Goal: Information Seeking & Learning: Learn about a topic

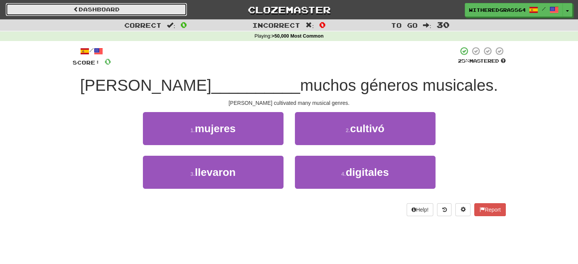
click at [152, 7] on link "Dashboard" at bounding box center [96, 9] width 181 height 13
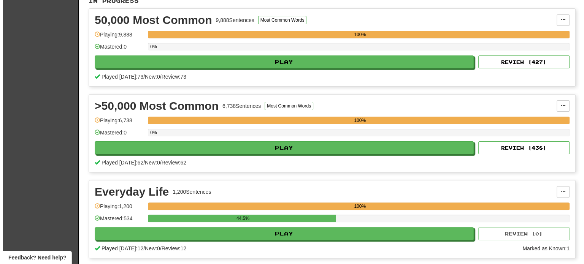
scroll to position [152, 0]
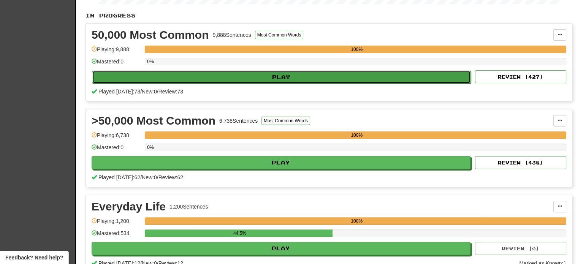
click at [252, 76] on button "Play" at bounding box center [281, 77] width 379 height 13
select select "**"
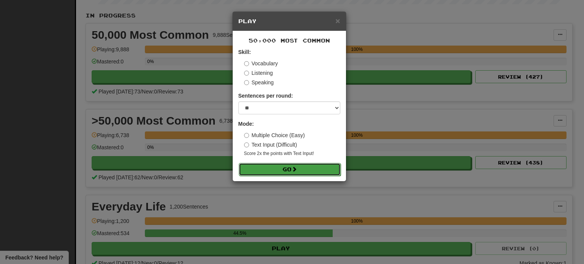
click at [269, 171] on button "Go" at bounding box center [290, 169] width 102 height 13
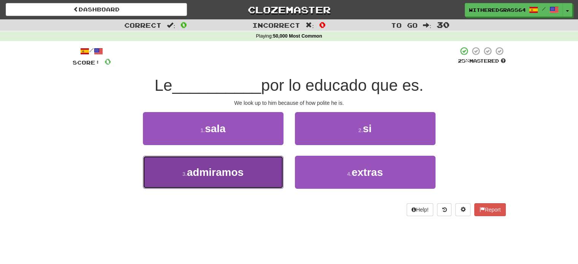
click at [260, 167] on button "3 . admiramos" at bounding box center [213, 172] width 141 height 33
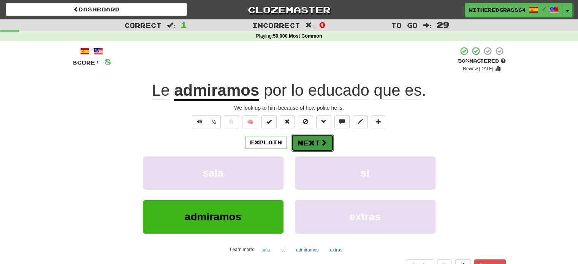
click at [326, 141] on span at bounding box center [323, 142] width 7 height 7
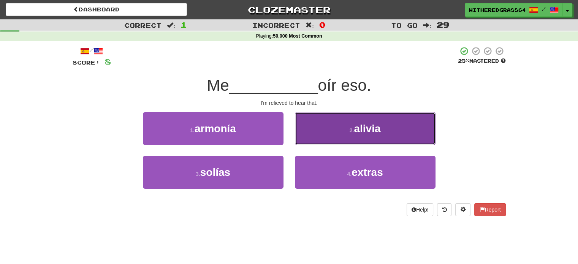
click at [343, 138] on button "2 . alivia" at bounding box center [365, 128] width 141 height 33
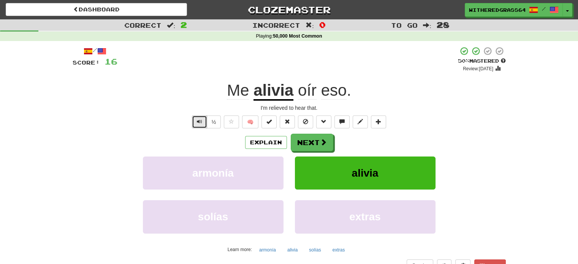
click at [204, 118] on button "Text-to-speech controls" at bounding box center [199, 122] width 15 height 13
click at [299, 143] on button "Next" at bounding box center [312, 142] width 43 height 17
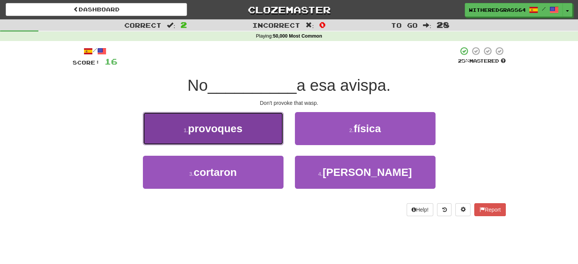
click at [180, 127] on button "1 . provoques" at bounding box center [213, 128] width 141 height 33
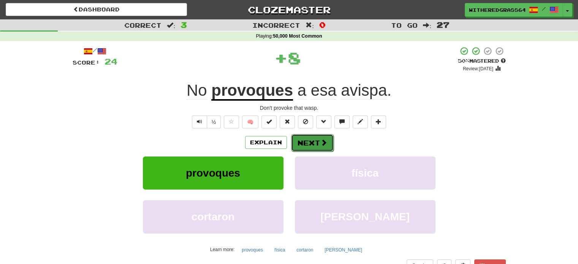
click at [320, 139] on span at bounding box center [323, 142] width 7 height 7
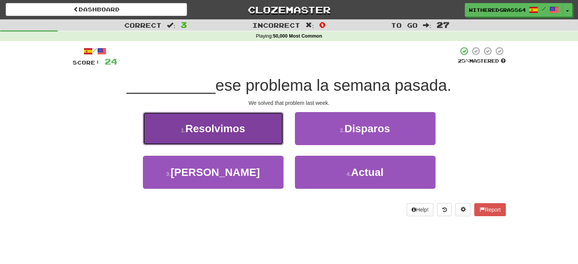
click at [247, 128] on button "1 . Resolvimos" at bounding box center [213, 128] width 141 height 33
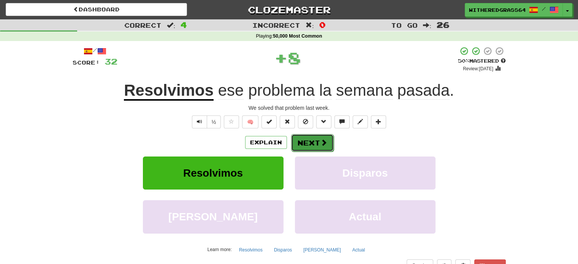
click at [330, 139] on button "Next" at bounding box center [312, 142] width 43 height 17
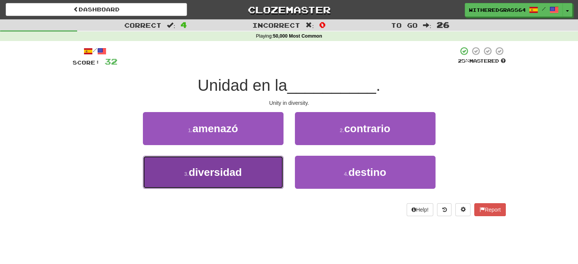
click at [258, 166] on button "3 . diversidad" at bounding box center [213, 172] width 141 height 33
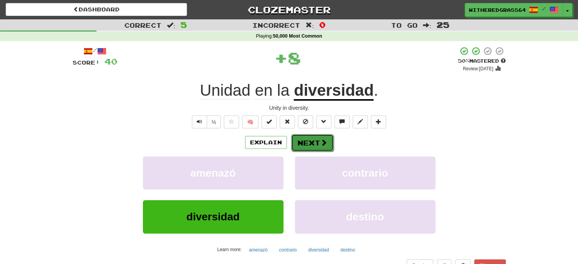
click at [312, 144] on button "Next" at bounding box center [312, 142] width 43 height 17
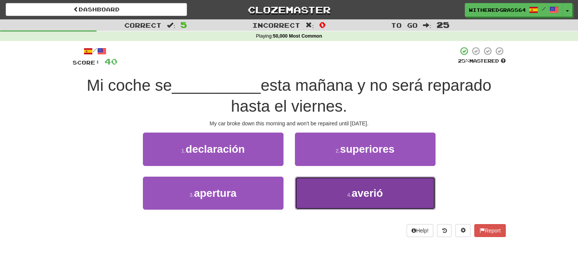
click at [330, 203] on button "4 . averió" at bounding box center [365, 193] width 141 height 33
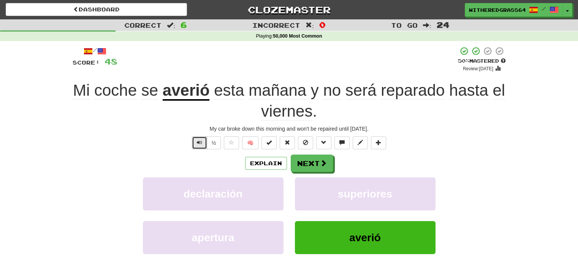
click at [203, 142] on button "Text-to-speech controls" at bounding box center [199, 142] width 15 height 13
click at [254, 160] on button "Explain" at bounding box center [266, 163] width 42 height 13
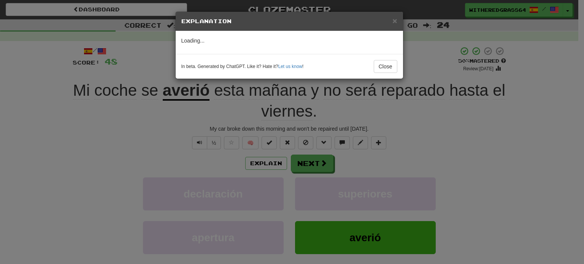
click at [380, 168] on div "× Explanation Loading... In beta. Generated by ChatGPT. Like it? Hate it? Let u…" at bounding box center [292, 132] width 584 height 264
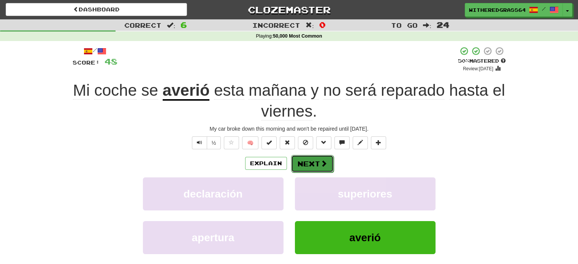
click at [316, 166] on button "Next" at bounding box center [312, 163] width 43 height 17
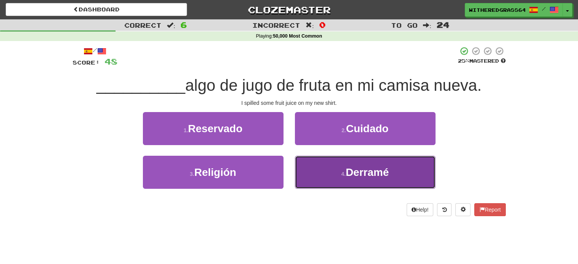
click at [312, 164] on button "4 . Derramé" at bounding box center [365, 172] width 141 height 33
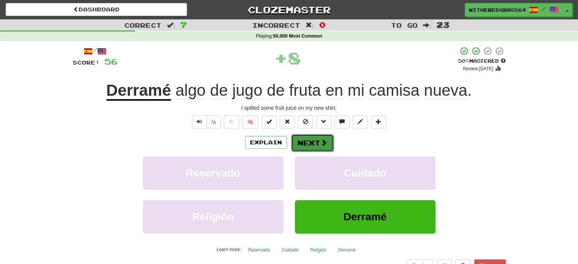
click at [305, 149] on button "Next" at bounding box center [312, 142] width 43 height 17
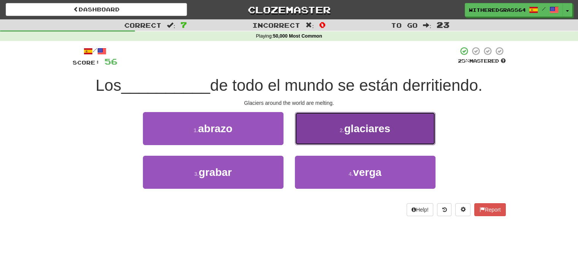
click at [304, 131] on button "2 . glaciares" at bounding box center [365, 128] width 141 height 33
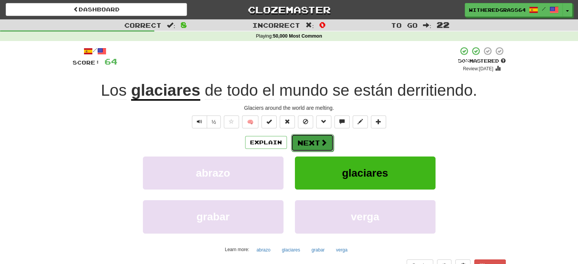
click at [314, 148] on button "Next" at bounding box center [312, 142] width 43 height 17
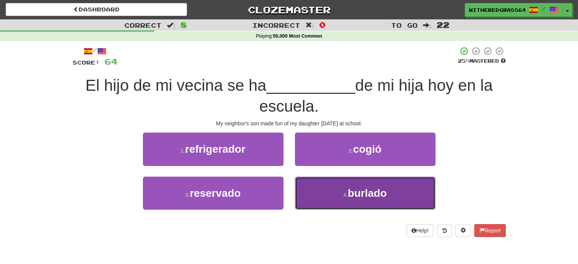
click at [309, 190] on button "4 . burlado" at bounding box center [365, 193] width 141 height 33
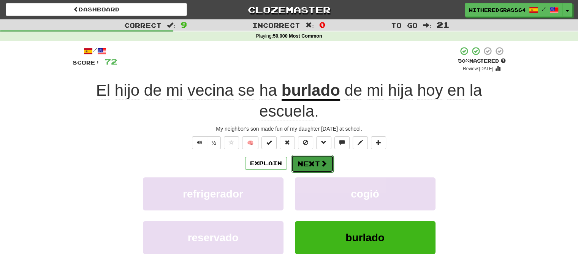
click at [314, 166] on button "Next" at bounding box center [312, 163] width 43 height 17
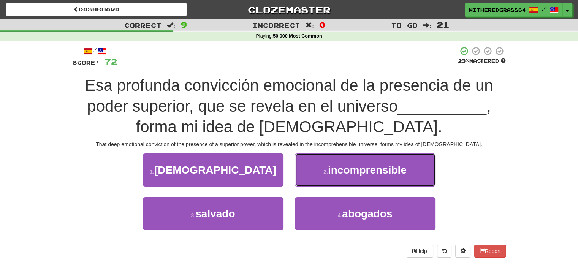
click at [314, 166] on button "2 . incomprensible" at bounding box center [365, 169] width 141 height 33
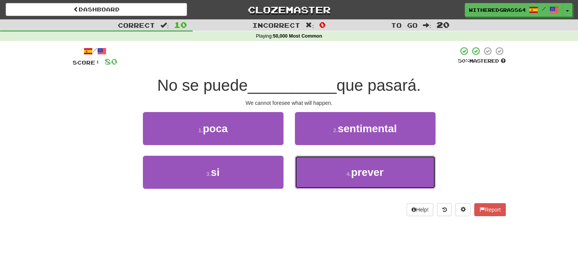
click at [314, 166] on button "4 . prever" at bounding box center [365, 172] width 141 height 33
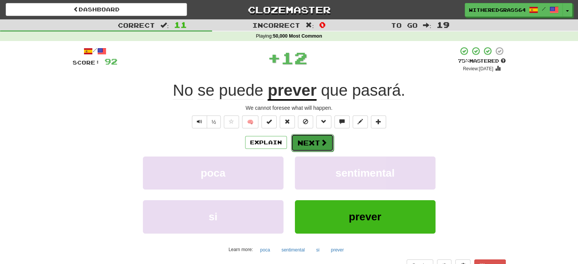
click at [300, 141] on button "Next" at bounding box center [312, 142] width 43 height 17
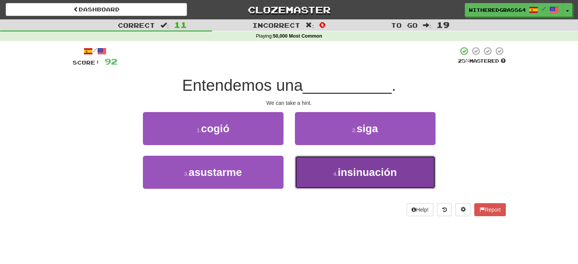
click at [323, 165] on button "4 . insinuación" at bounding box center [365, 172] width 141 height 33
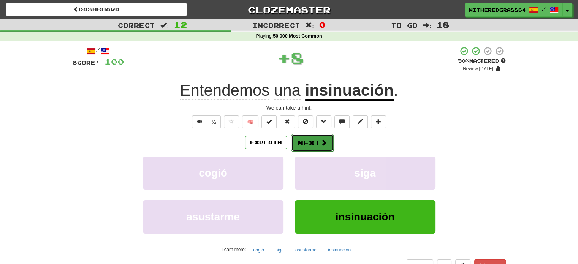
click at [328, 142] on button "Next" at bounding box center [312, 142] width 43 height 17
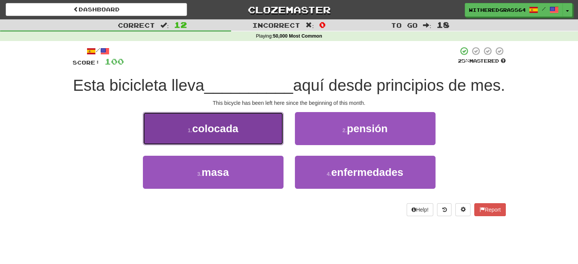
click at [274, 145] on button "1 . colocada" at bounding box center [213, 128] width 141 height 33
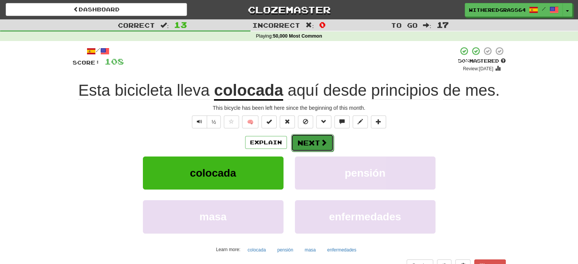
click at [315, 137] on button "Next" at bounding box center [312, 142] width 43 height 17
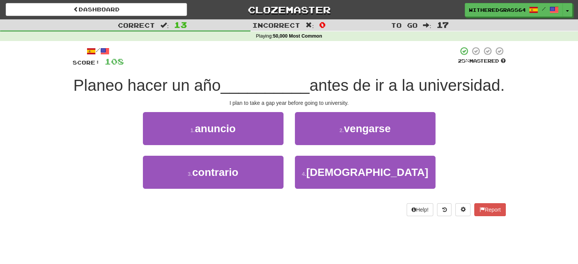
click at [335, 199] on div "4 . sabático" at bounding box center [365, 178] width 152 height 44
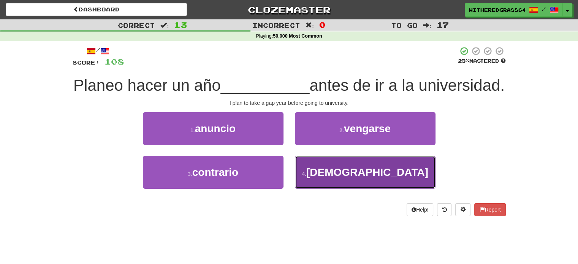
click at [329, 189] on button "4 . sabático" at bounding box center [365, 172] width 141 height 33
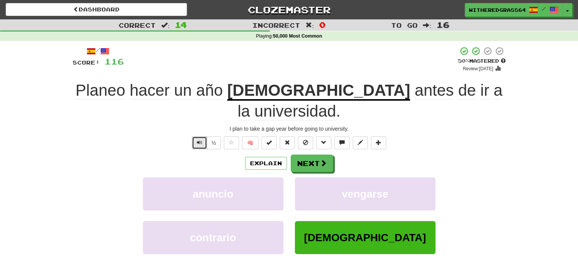
click at [201, 140] on span "Text-to-speech controls" at bounding box center [199, 142] width 5 height 5
click at [256, 157] on button "Explain" at bounding box center [266, 163] width 42 height 13
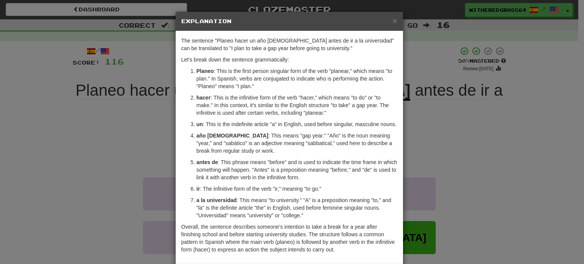
click at [137, 147] on div "× Explanation The sentence "Planeo hacer un año sabático antes de ir a la unive…" at bounding box center [292, 132] width 584 height 264
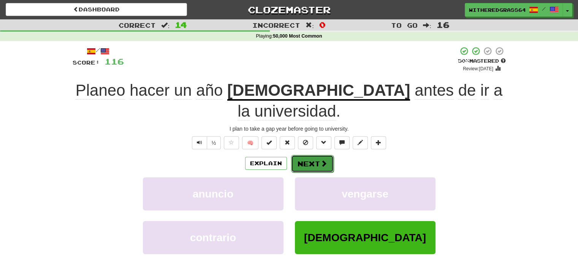
click at [298, 155] on button "Next" at bounding box center [312, 163] width 43 height 17
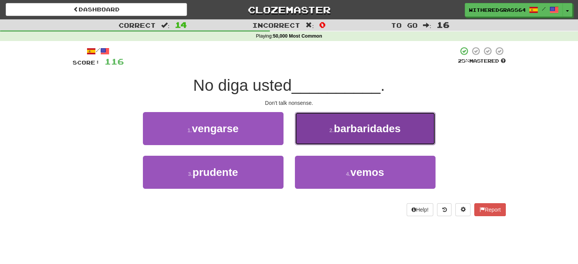
click at [326, 137] on button "2 . barbaridades" at bounding box center [365, 128] width 141 height 33
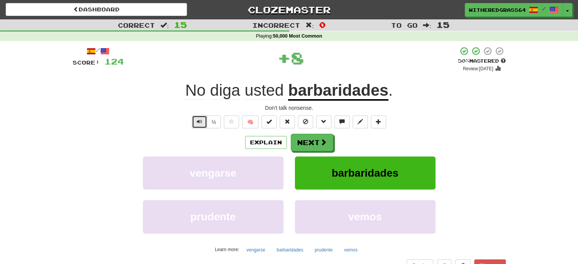
click at [201, 122] on span "Text-to-speech controls" at bounding box center [199, 121] width 5 height 5
click at [261, 146] on button "Explain" at bounding box center [266, 142] width 42 height 13
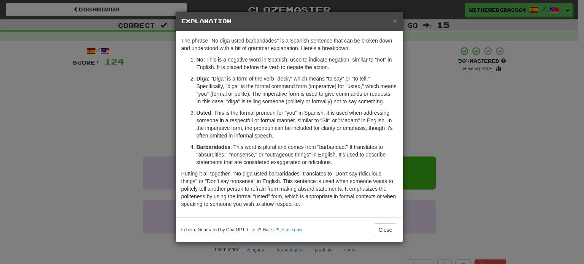
click at [121, 145] on div "× Explanation The phrase "No diga usted barbaridades" is a Spanish sentence tha…" at bounding box center [292, 132] width 584 height 264
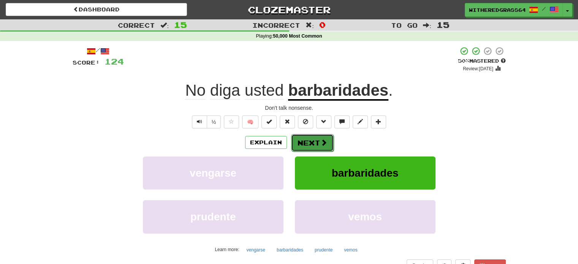
click at [302, 143] on button "Next" at bounding box center [312, 142] width 43 height 17
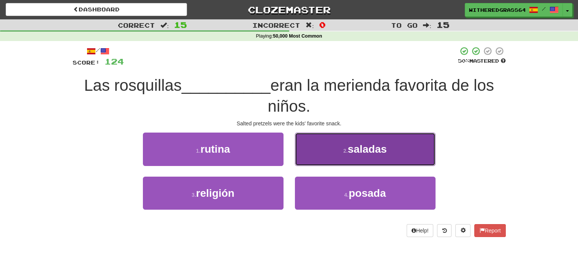
click at [314, 155] on button "2 . saladas" at bounding box center [365, 149] width 141 height 33
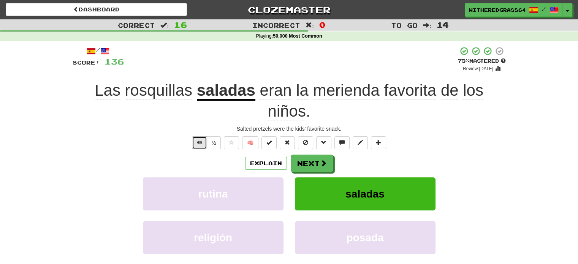
click at [201, 140] on span "Text-to-speech controls" at bounding box center [199, 142] width 5 height 5
click at [304, 163] on button "Next" at bounding box center [312, 163] width 43 height 17
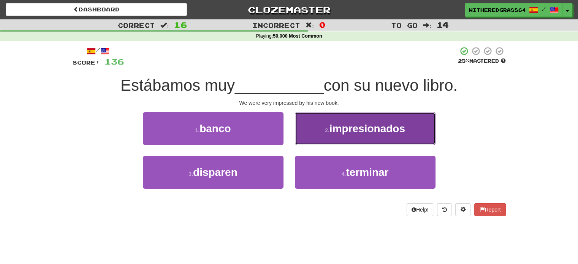
click at [327, 140] on button "2 . impresionados" at bounding box center [365, 128] width 141 height 33
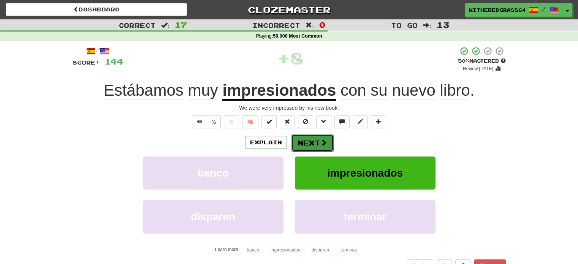
click at [321, 141] on span at bounding box center [323, 142] width 7 height 7
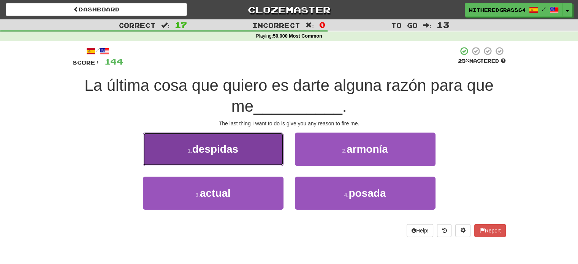
click at [268, 157] on button "1 . despidas" at bounding box center [213, 149] width 141 height 33
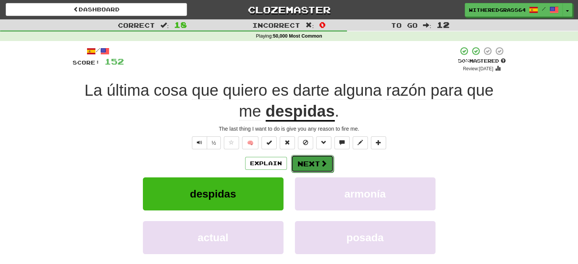
click at [311, 161] on button "Next" at bounding box center [312, 163] width 43 height 17
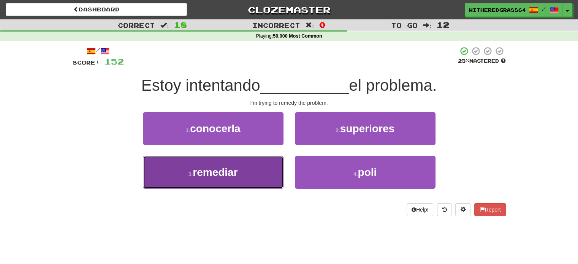
click at [238, 180] on button "3 . remediar" at bounding box center [213, 172] width 141 height 33
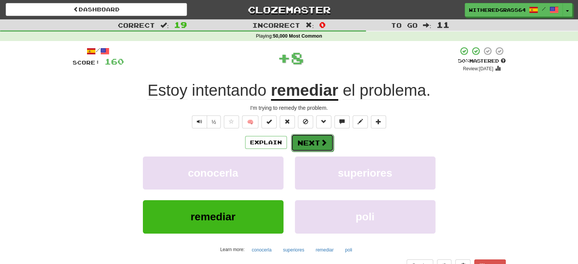
click at [314, 146] on button "Next" at bounding box center [312, 142] width 43 height 17
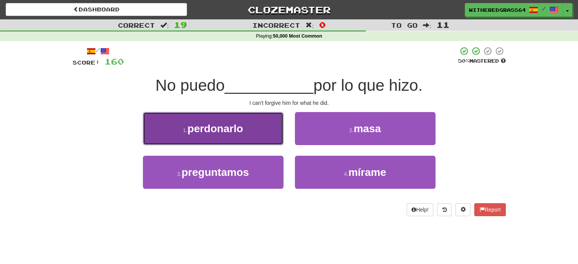
click at [242, 120] on button "1 . perdonarlo" at bounding box center [213, 128] width 141 height 33
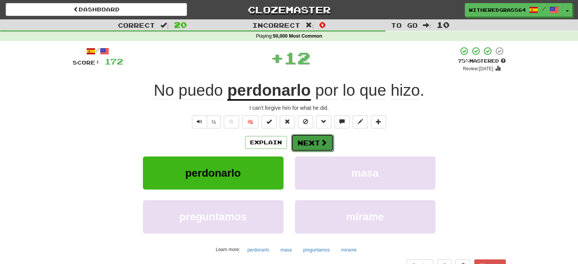
click at [307, 139] on button "Next" at bounding box center [312, 142] width 43 height 17
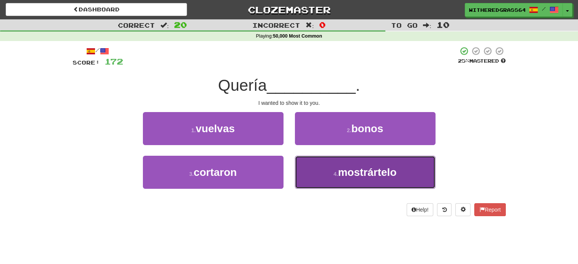
click at [318, 176] on button "4 . mostrártelo" at bounding box center [365, 172] width 141 height 33
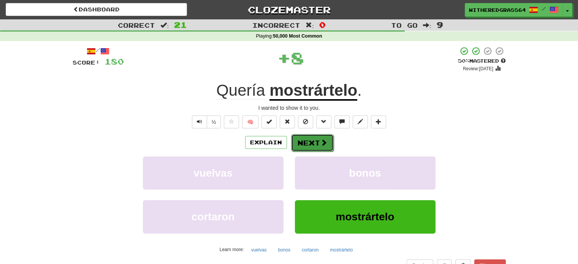
click at [320, 140] on span at bounding box center [323, 142] width 7 height 7
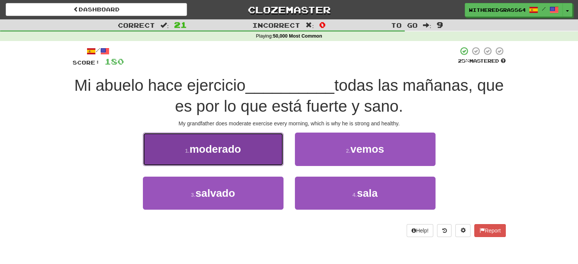
click at [252, 140] on button "1 . moderado" at bounding box center [213, 149] width 141 height 33
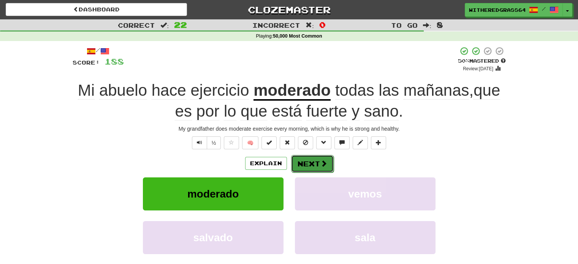
click at [306, 164] on button "Next" at bounding box center [312, 163] width 43 height 17
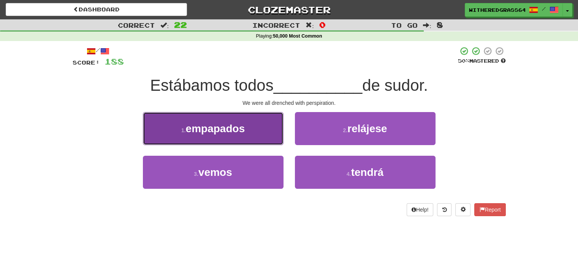
click at [258, 139] on button "1 . empapados" at bounding box center [213, 128] width 141 height 33
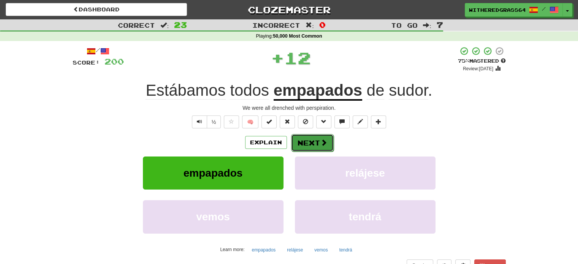
click at [311, 141] on button "Next" at bounding box center [312, 142] width 43 height 17
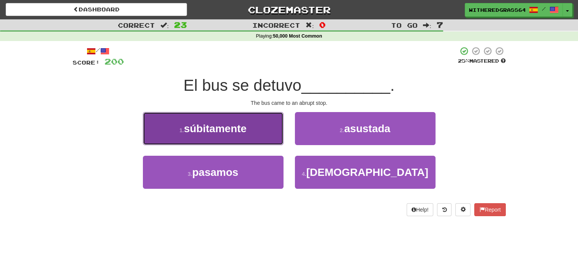
click at [264, 130] on button "1 . súbitamente" at bounding box center [213, 128] width 141 height 33
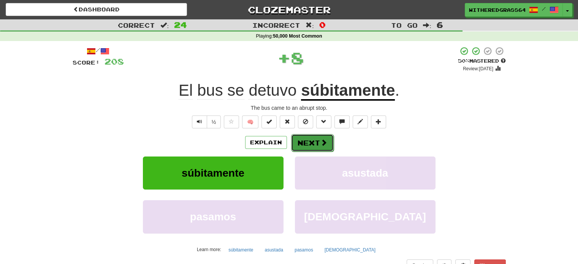
click at [301, 143] on button "Next" at bounding box center [312, 142] width 43 height 17
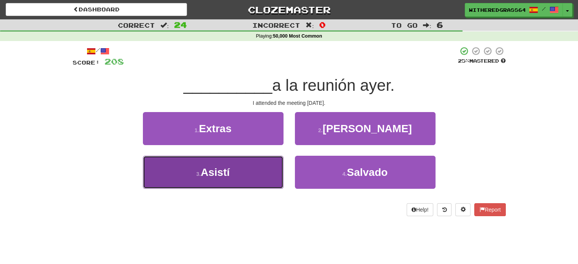
click at [262, 182] on button "3 . Asistí" at bounding box center [213, 172] width 141 height 33
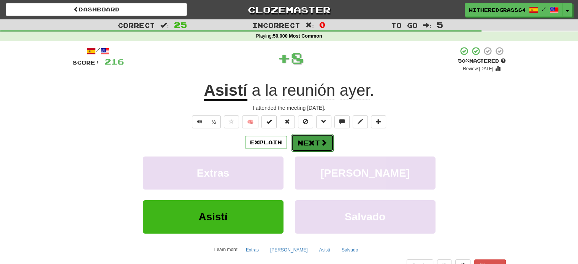
click at [309, 144] on button "Next" at bounding box center [312, 142] width 43 height 17
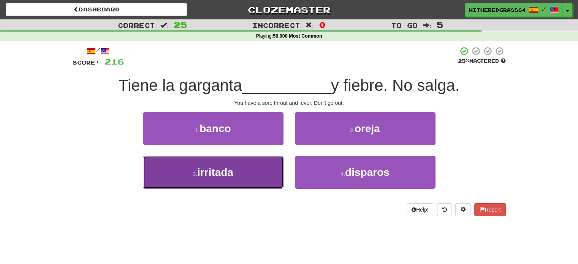
click at [256, 174] on button "3 . irritada" at bounding box center [213, 172] width 141 height 33
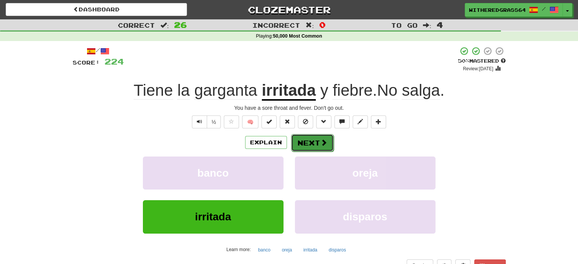
click at [302, 143] on button "Next" at bounding box center [312, 142] width 43 height 17
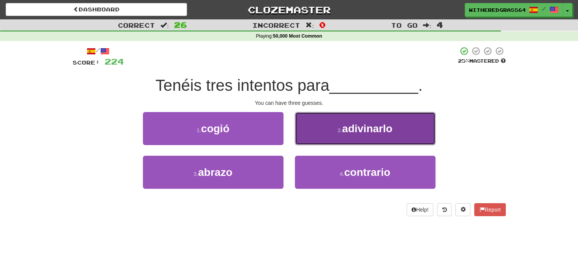
click at [354, 119] on button "2 . adivinarlo" at bounding box center [365, 128] width 141 height 33
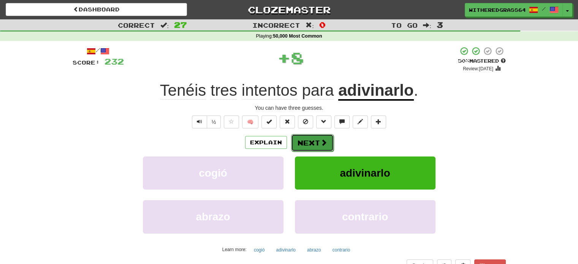
click at [325, 141] on span at bounding box center [323, 142] width 7 height 7
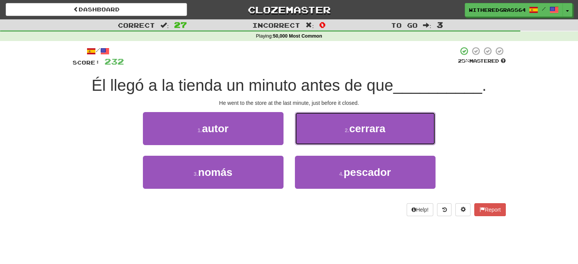
click at [325, 141] on button "2 . cerrara" at bounding box center [365, 128] width 141 height 33
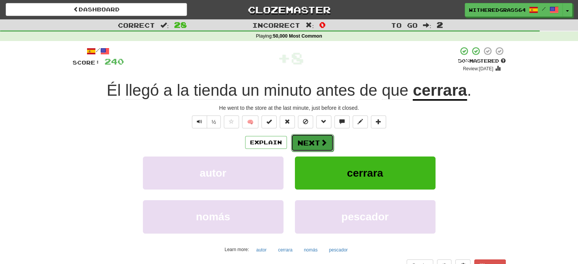
click at [319, 142] on button "Next" at bounding box center [312, 142] width 43 height 17
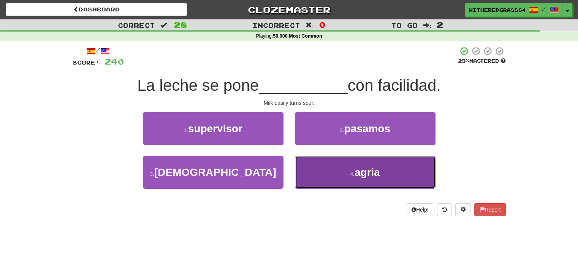
click at [300, 166] on button "4 . agria" at bounding box center [365, 172] width 141 height 33
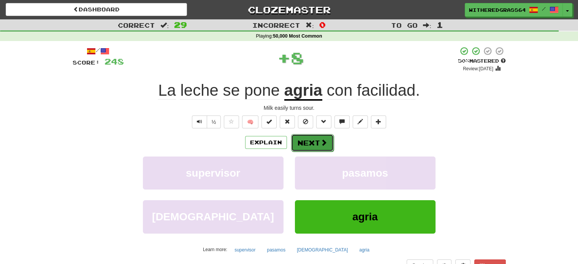
click at [307, 140] on button "Next" at bounding box center [312, 142] width 43 height 17
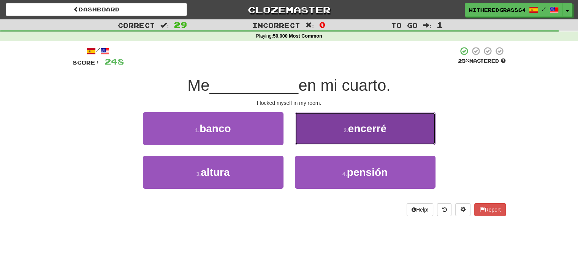
click at [329, 138] on button "2 . encerré" at bounding box center [365, 128] width 141 height 33
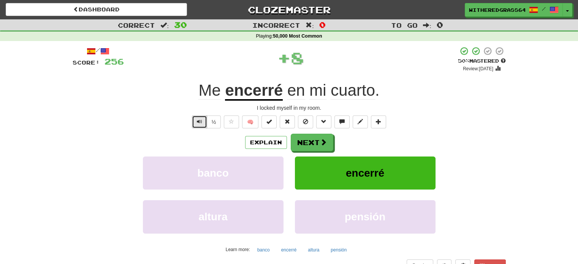
click at [200, 121] on span "Text-to-speech controls" at bounding box center [199, 121] width 5 height 5
click at [269, 144] on button "Explain" at bounding box center [266, 142] width 42 height 13
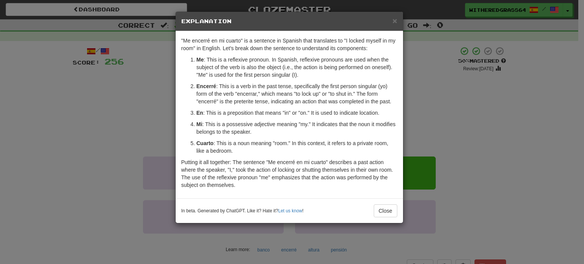
click at [116, 119] on div "× Explanation "Me encerré en mi cuarto" is a sentence in Spanish that translate…" at bounding box center [292, 132] width 584 height 264
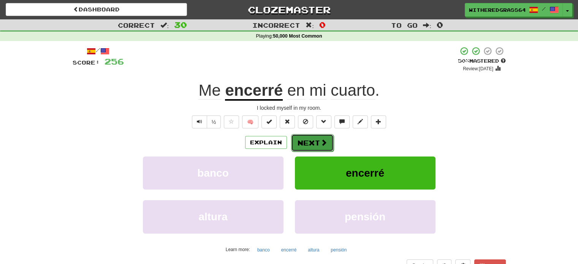
click at [315, 142] on button "Next" at bounding box center [312, 142] width 43 height 17
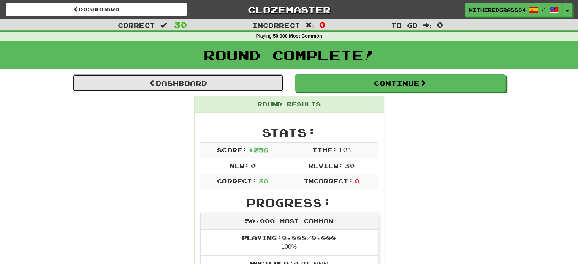
click at [236, 84] on link "Dashboard" at bounding box center [178, 82] width 211 height 17
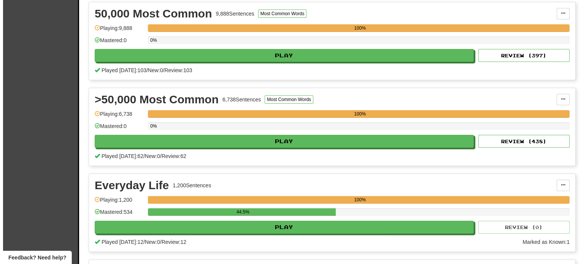
scroll to position [172, 0]
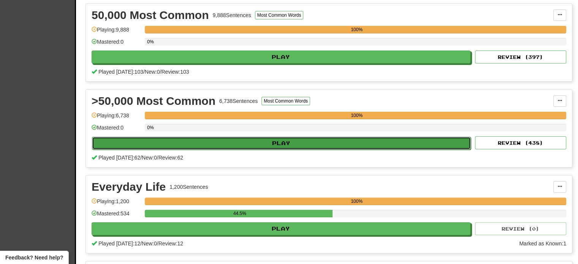
click at [402, 143] on button "Play" at bounding box center [281, 143] width 379 height 13
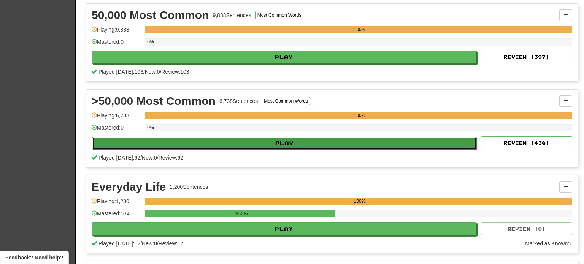
select select "**"
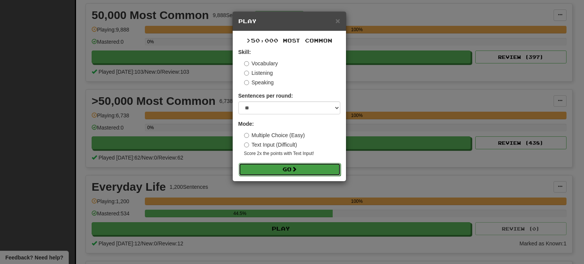
click at [282, 172] on button "Go" at bounding box center [290, 169] width 102 height 13
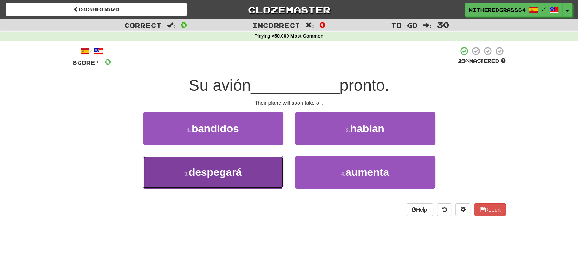
click at [247, 175] on button "3 . [GEOGRAPHIC_DATA]" at bounding box center [213, 172] width 141 height 33
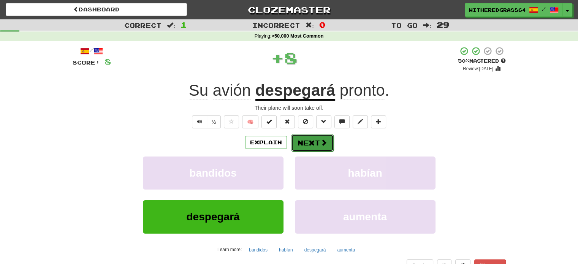
click at [309, 141] on button "Next" at bounding box center [312, 142] width 43 height 17
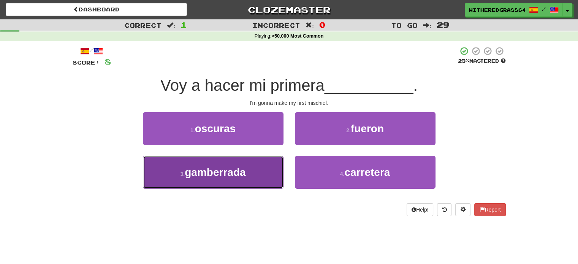
click at [269, 167] on button "3 . gamberrada" at bounding box center [213, 172] width 141 height 33
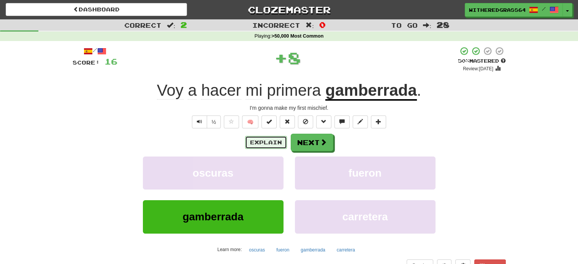
click at [271, 146] on button "Explain" at bounding box center [266, 142] width 42 height 13
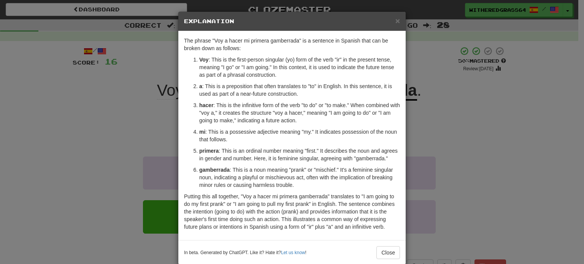
click at [122, 179] on div "× Explanation The phrase "Voy a hacer mi primera gamberrada" is a sentence in S…" at bounding box center [292, 132] width 584 height 264
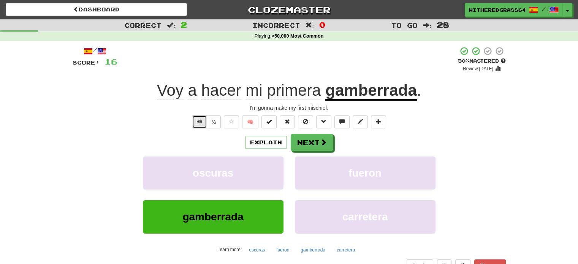
click at [197, 126] on button "Text-to-speech controls" at bounding box center [199, 122] width 15 height 13
click at [301, 140] on button "Next" at bounding box center [312, 142] width 43 height 17
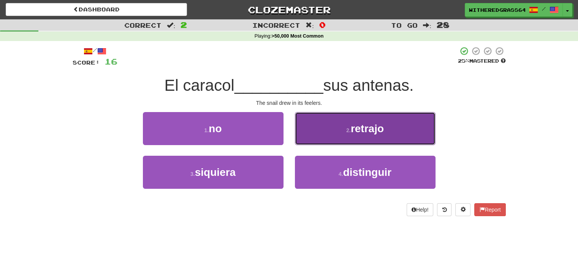
click at [302, 138] on button "2 . retrajo" at bounding box center [365, 128] width 141 height 33
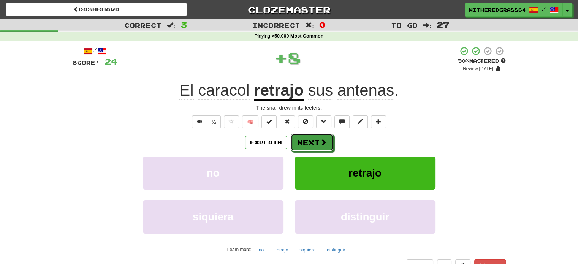
click at [302, 138] on button "Next" at bounding box center [312, 142] width 43 height 17
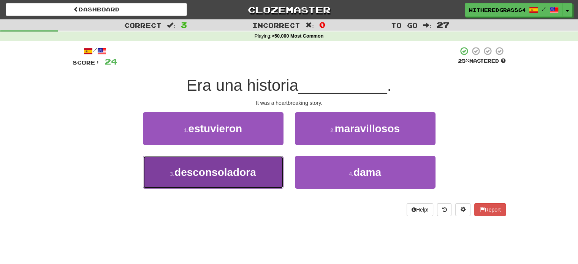
click at [252, 184] on button "3 . desconsoladora" at bounding box center [213, 172] width 141 height 33
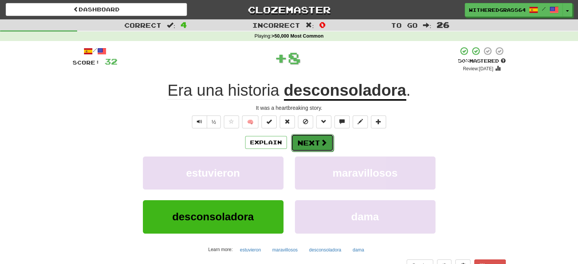
click at [304, 148] on button "Next" at bounding box center [312, 142] width 43 height 17
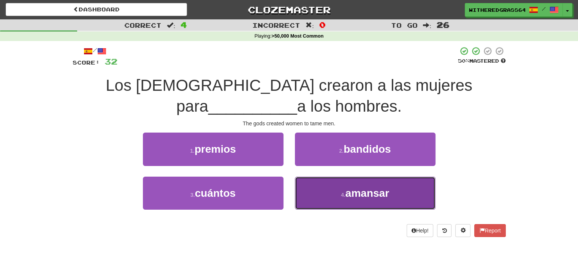
click at [320, 190] on button "4 . amansar" at bounding box center [365, 193] width 141 height 33
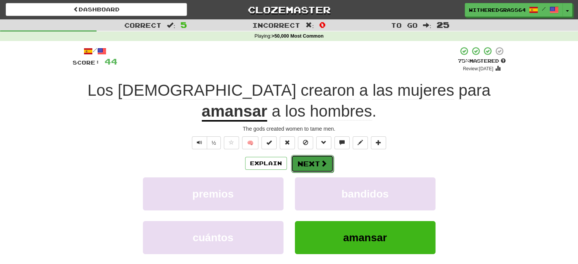
click at [310, 163] on button "Next" at bounding box center [312, 163] width 43 height 17
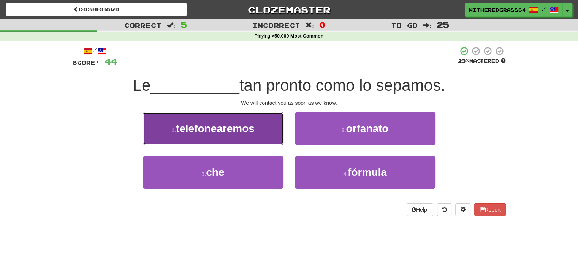
click at [255, 128] on span "telefonearemos" at bounding box center [215, 129] width 79 height 12
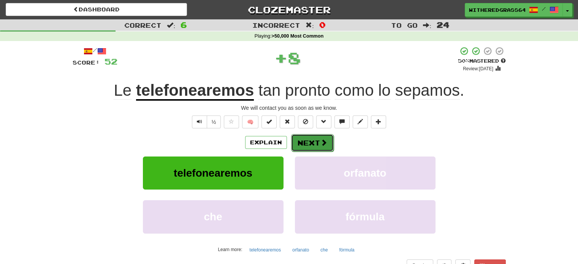
click at [310, 141] on button "Next" at bounding box center [312, 142] width 43 height 17
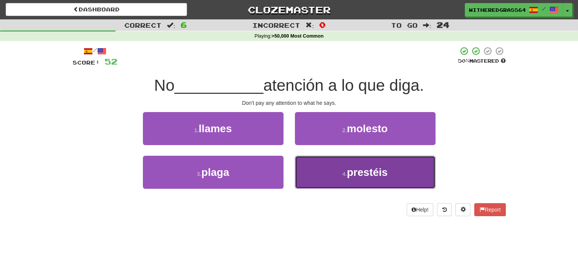
click at [315, 169] on button "4 . prestéis" at bounding box center [365, 172] width 141 height 33
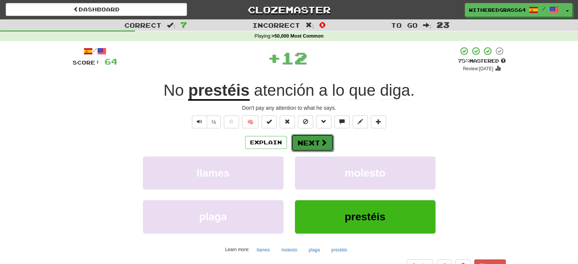
click at [308, 142] on button "Next" at bounding box center [312, 142] width 43 height 17
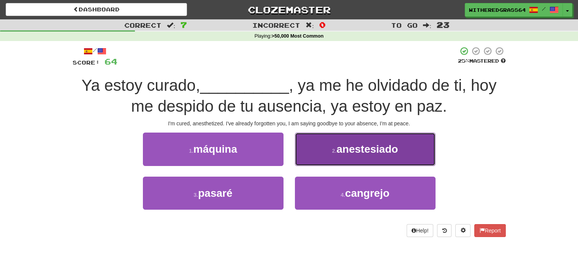
click at [303, 149] on button "2 . anestesiado" at bounding box center [365, 149] width 141 height 33
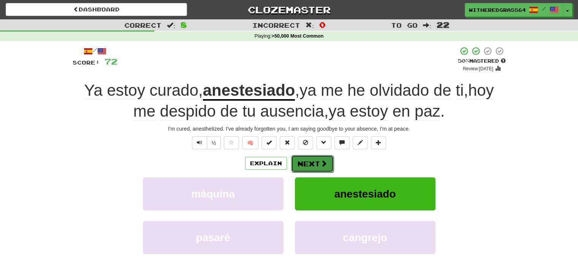
click at [310, 170] on button "Next" at bounding box center [312, 163] width 43 height 17
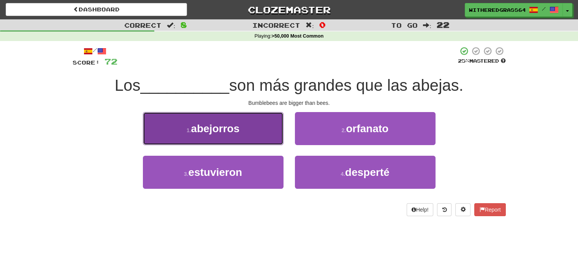
click at [270, 138] on button "1 . abejorros" at bounding box center [213, 128] width 141 height 33
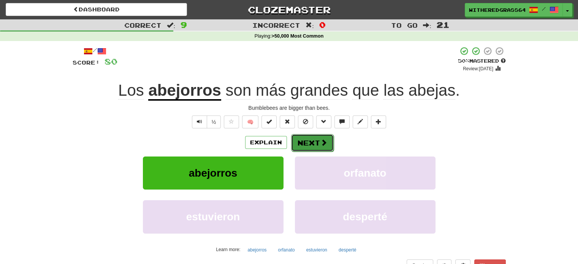
click at [314, 141] on button "Next" at bounding box center [312, 142] width 43 height 17
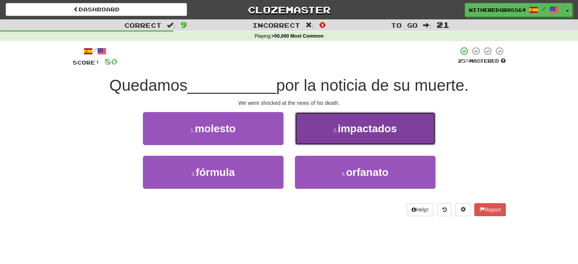
click at [320, 139] on button "2 . impactados" at bounding box center [365, 128] width 141 height 33
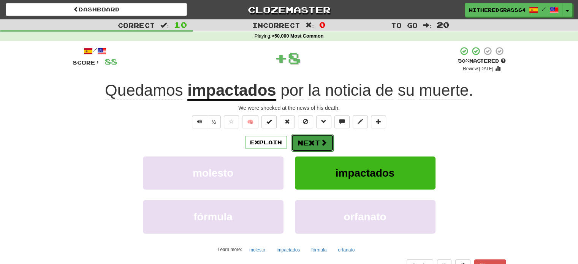
click at [318, 141] on button "Next" at bounding box center [312, 142] width 43 height 17
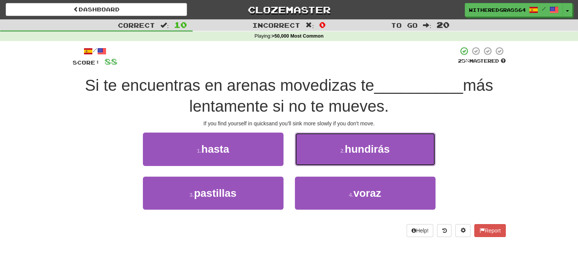
click at [318, 141] on button "2 . hundirás" at bounding box center [365, 149] width 141 height 33
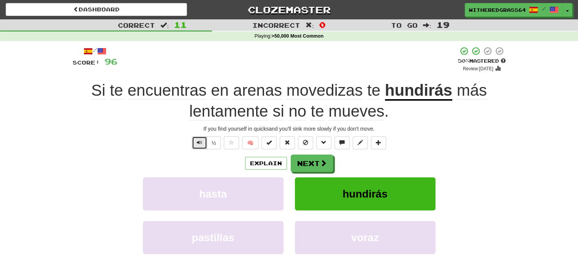
click at [203, 138] on button "Text-to-speech controls" at bounding box center [199, 142] width 15 height 13
click at [301, 156] on button "Next" at bounding box center [312, 163] width 43 height 17
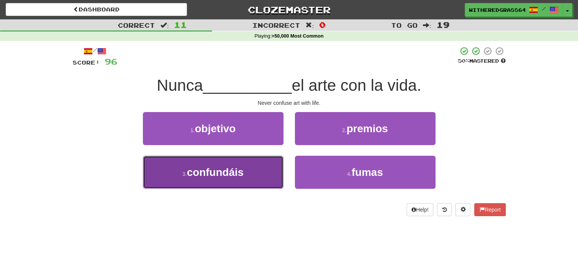
click at [254, 166] on button "3 . confundáis" at bounding box center [213, 172] width 141 height 33
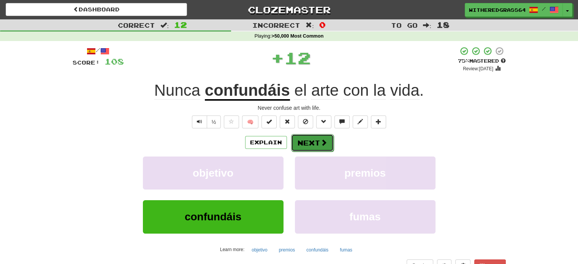
click at [310, 145] on button "Next" at bounding box center [312, 142] width 43 height 17
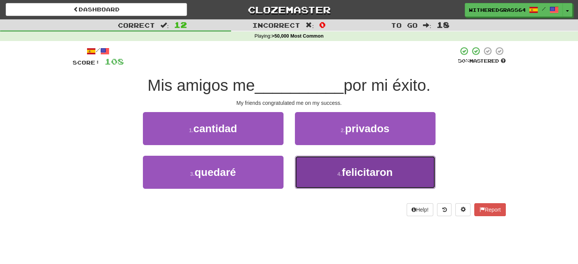
click at [316, 169] on button "4 . felicitaron" at bounding box center [365, 172] width 141 height 33
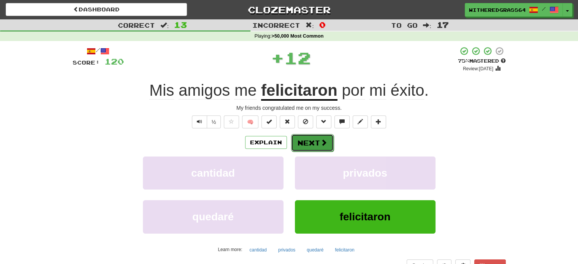
click at [304, 139] on button "Next" at bounding box center [312, 142] width 43 height 17
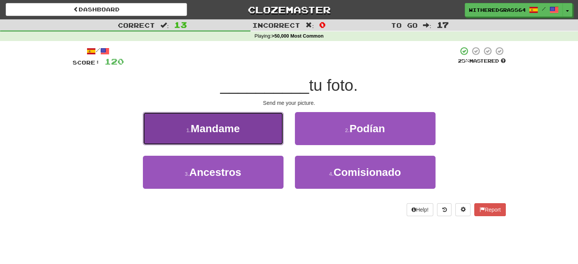
click at [260, 124] on button "1 . Mandame" at bounding box center [213, 128] width 141 height 33
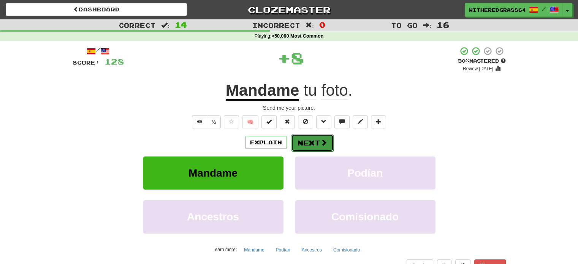
click at [306, 136] on button "Next" at bounding box center [312, 142] width 43 height 17
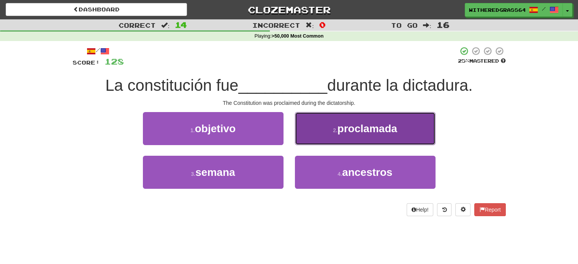
click at [315, 129] on button "2 . proclamada" at bounding box center [365, 128] width 141 height 33
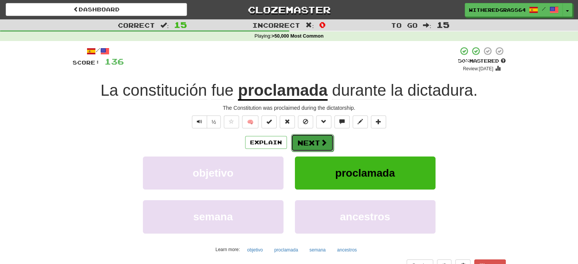
click at [310, 140] on button "Next" at bounding box center [312, 142] width 43 height 17
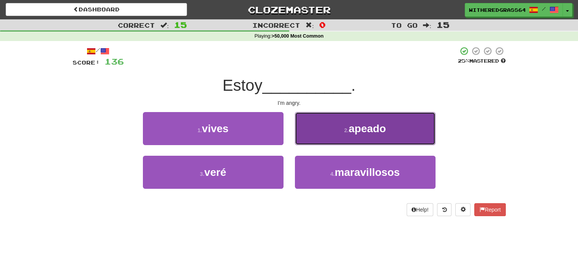
click at [328, 136] on button "2 . apeado" at bounding box center [365, 128] width 141 height 33
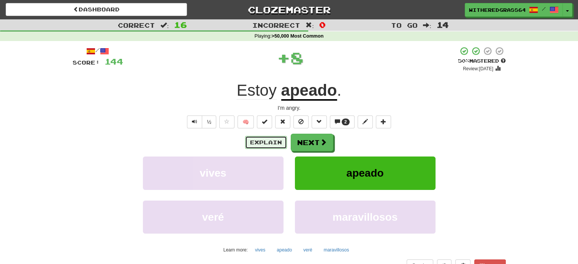
click at [264, 139] on button "Explain" at bounding box center [266, 142] width 42 height 13
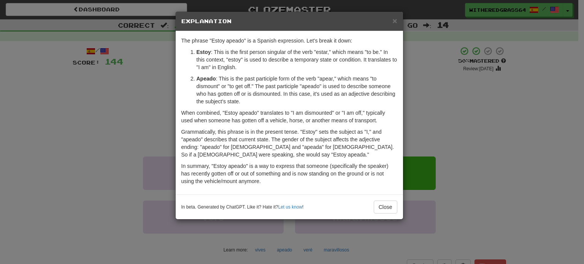
click at [124, 106] on div "× Explanation The phrase "Estoy apeado" is a Spanish expression. Let's break it…" at bounding box center [292, 132] width 584 height 264
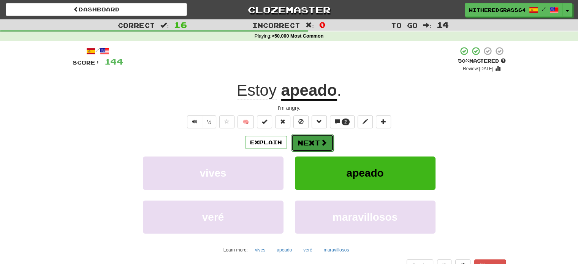
click at [313, 141] on button "Next" at bounding box center [312, 142] width 43 height 17
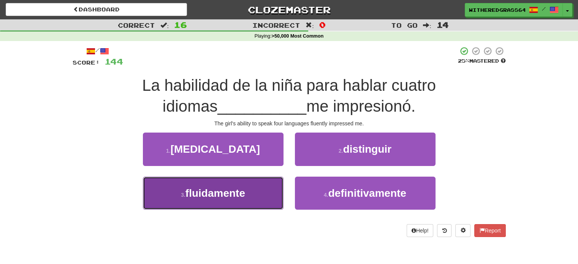
click at [255, 189] on button "3 . fluidamente" at bounding box center [213, 193] width 141 height 33
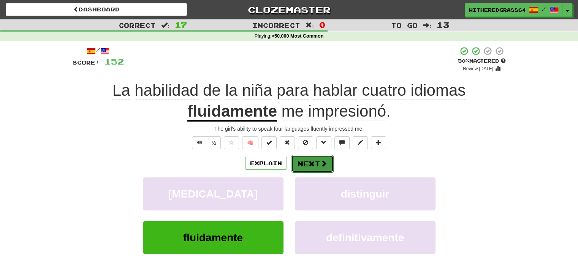
click at [320, 159] on button "Next" at bounding box center [312, 163] width 43 height 17
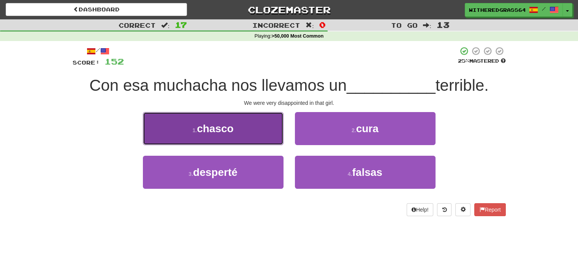
click at [240, 131] on button "1 . chasco" at bounding box center [213, 128] width 141 height 33
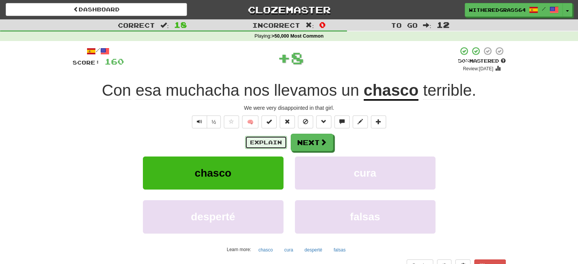
click at [253, 142] on button "Explain" at bounding box center [266, 142] width 42 height 13
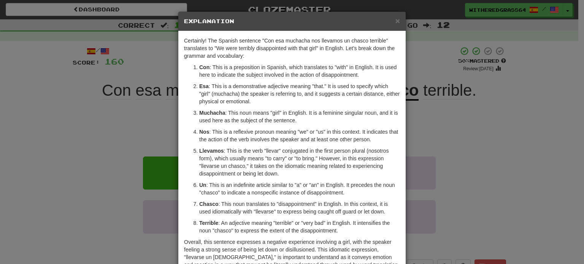
click at [125, 170] on div "× Explanation Certainly! The Spanish sentence "Con esa muchacha nos llevamos un…" at bounding box center [292, 132] width 584 height 264
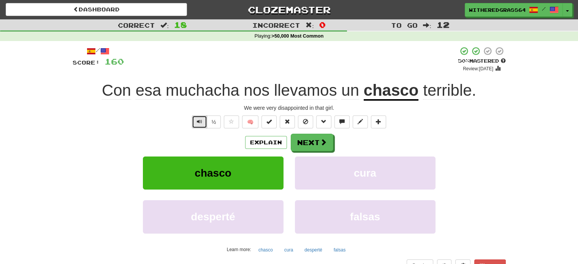
click at [201, 124] on span "Text-to-speech controls" at bounding box center [199, 121] width 5 height 5
click at [303, 142] on button "Next" at bounding box center [312, 142] width 43 height 17
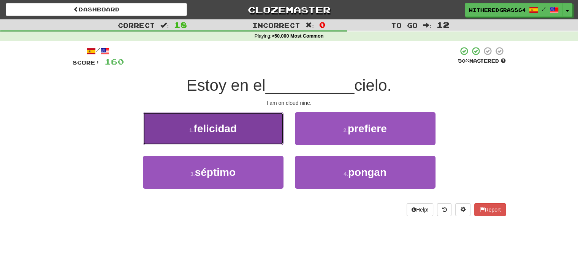
click at [259, 130] on button "1 . felicidad" at bounding box center [213, 128] width 141 height 33
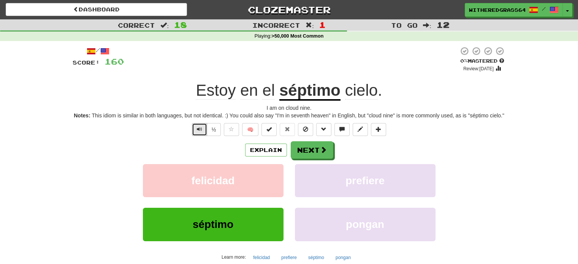
click at [204, 129] on button "Text-to-speech controls" at bounding box center [199, 129] width 15 height 13
click at [253, 150] on button "Explain" at bounding box center [266, 150] width 42 height 13
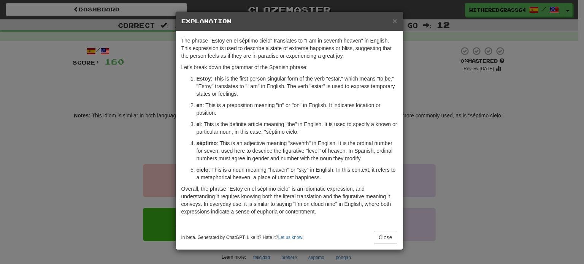
click at [435, 182] on div "× Explanation The phrase "Estoy en el séptimo cielo" translates to "I am in sev…" at bounding box center [292, 132] width 584 height 264
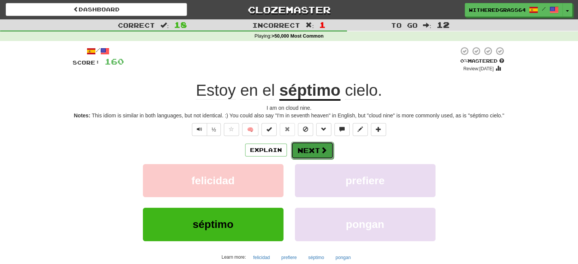
click at [324, 155] on button "Next" at bounding box center [312, 150] width 43 height 17
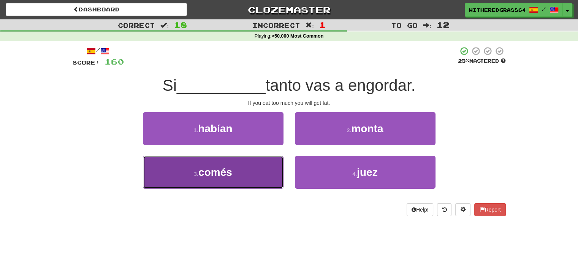
click at [253, 160] on button "3 . comés" at bounding box center [213, 172] width 141 height 33
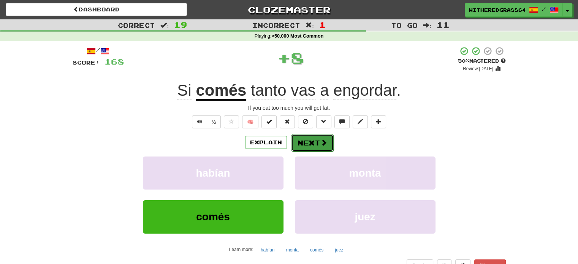
click at [305, 144] on button "Next" at bounding box center [312, 142] width 43 height 17
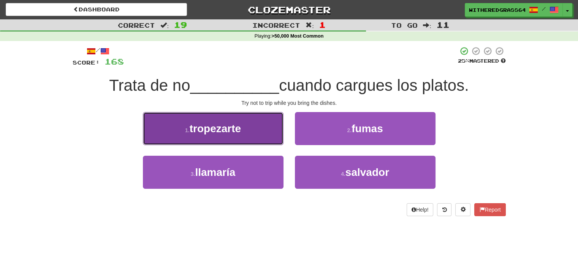
click at [244, 125] on button "1 . tropezarte" at bounding box center [213, 128] width 141 height 33
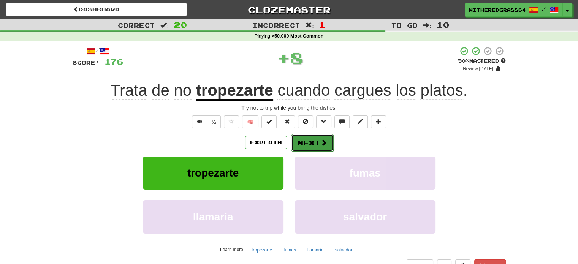
click at [301, 139] on button "Next" at bounding box center [312, 142] width 43 height 17
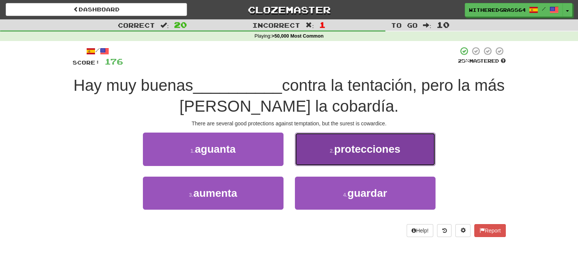
click at [321, 150] on button "2 . protecciones" at bounding box center [365, 149] width 141 height 33
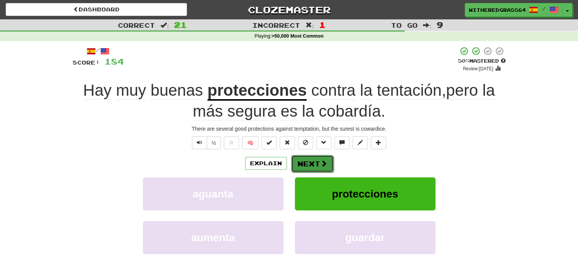
click at [316, 162] on button "Next" at bounding box center [312, 163] width 43 height 17
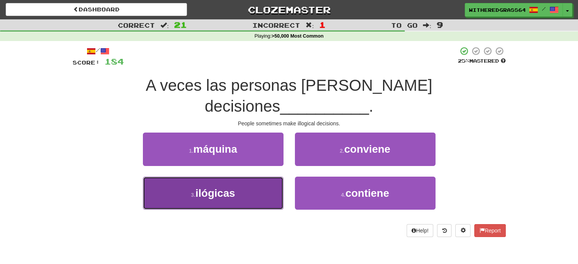
click at [242, 177] on button "3 . ilógicas" at bounding box center [213, 193] width 141 height 33
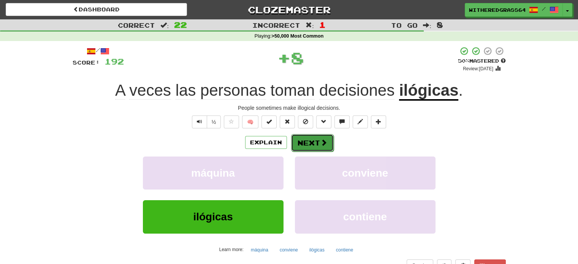
click at [306, 147] on button "Next" at bounding box center [312, 142] width 43 height 17
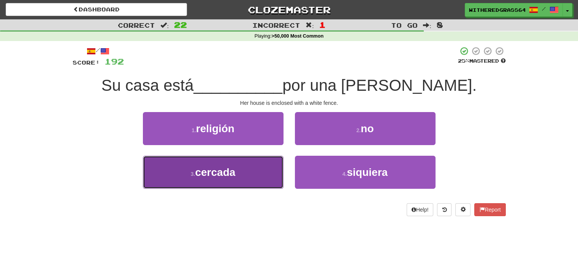
click at [273, 172] on button "3 . cercada" at bounding box center [213, 172] width 141 height 33
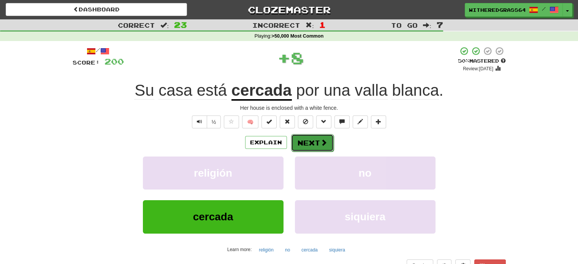
click at [320, 139] on span at bounding box center [323, 142] width 7 height 7
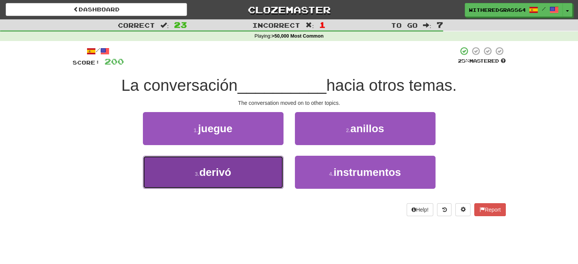
click at [261, 169] on button "3 . derivó" at bounding box center [213, 172] width 141 height 33
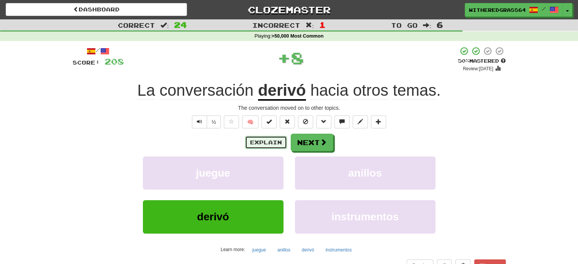
click at [259, 142] on button "Explain" at bounding box center [266, 142] width 42 height 13
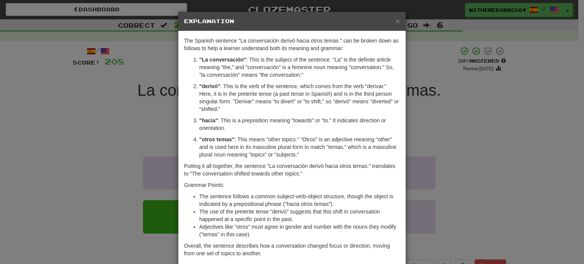
click at [130, 120] on div "× Explanation The Spanish sentence "La conversación derivó hacia otros temas." …" at bounding box center [292, 132] width 584 height 264
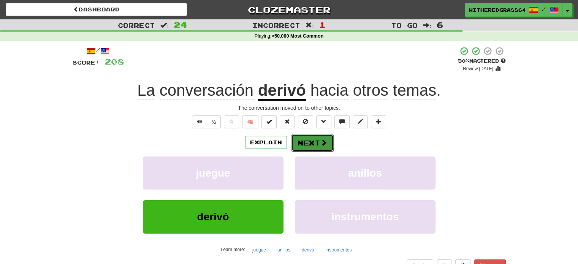
click at [304, 141] on button "Next" at bounding box center [312, 142] width 43 height 17
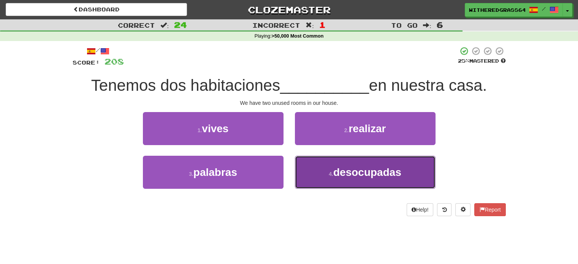
click at [315, 168] on button "4 . desocupadas" at bounding box center [365, 172] width 141 height 33
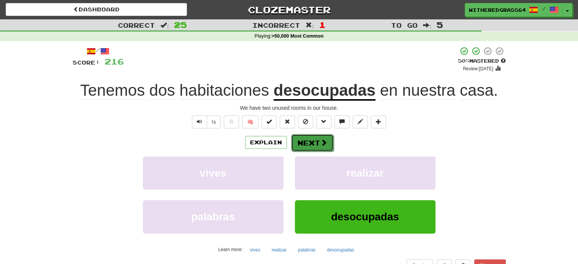
click at [304, 141] on button "Next" at bounding box center [312, 142] width 43 height 17
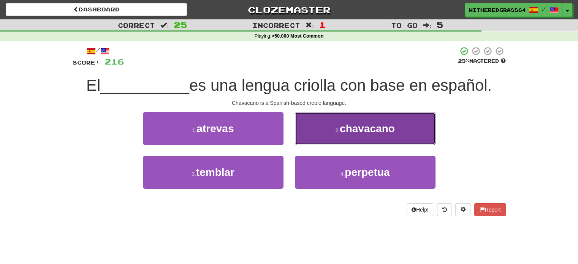
click at [320, 128] on button "2 . chavacano" at bounding box center [365, 128] width 141 height 33
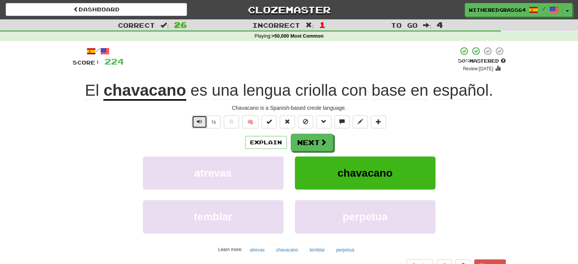
click at [195, 119] on button "Text-to-speech controls" at bounding box center [199, 122] width 15 height 13
click at [256, 144] on button "Explain" at bounding box center [266, 142] width 42 height 13
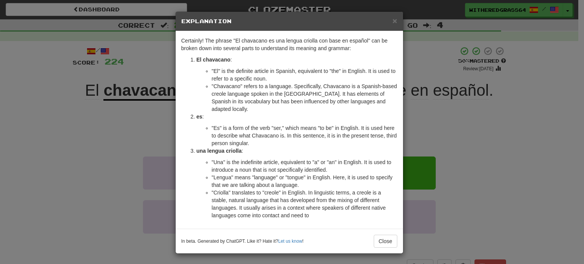
click at [142, 124] on div "× Explanation Certainly! The phrase "El chavacano es una lengua criolla con bas…" at bounding box center [292, 132] width 584 height 264
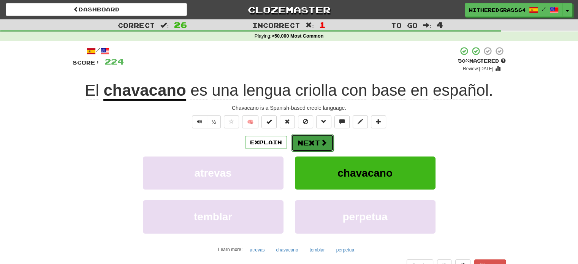
click at [321, 142] on span at bounding box center [323, 142] width 7 height 7
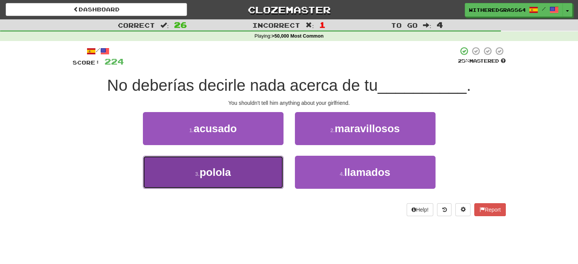
click at [255, 173] on button "3 . polola" at bounding box center [213, 172] width 141 height 33
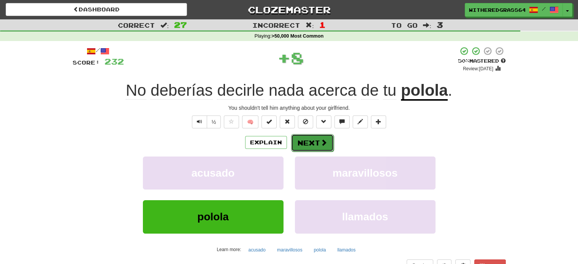
click at [316, 142] on button "Next" at bounding box center [312, 142] width 43 height 17
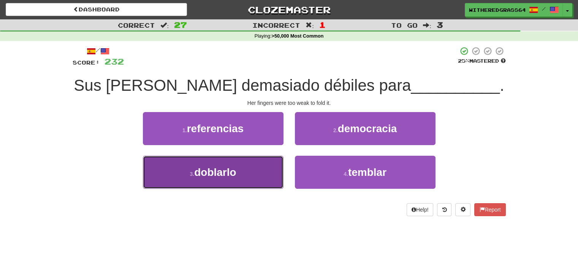
click at [262, 172] on button "3 . doblarlo" at bounding box center [213, 172] width 141 height 33
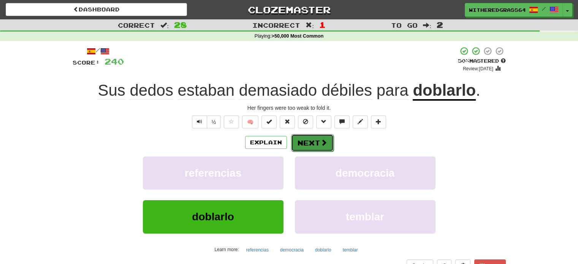
click at [304, 142] on button "Next" at bounding box center [312, 142] width 43 height 17
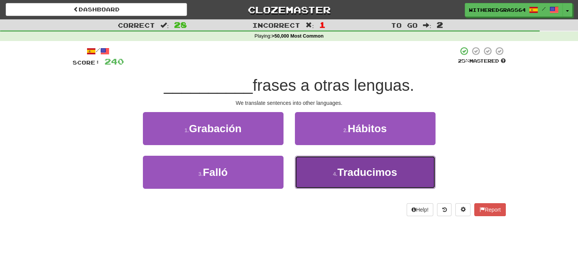
click at [323, 164] on button "4 . Traducimos" at bounding box center [365, 172] width 141 height 33
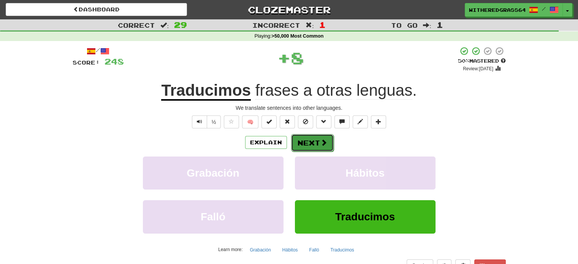
click at [313, 146] on button "Next" at bounding box center [312, 142] width 43 height 17
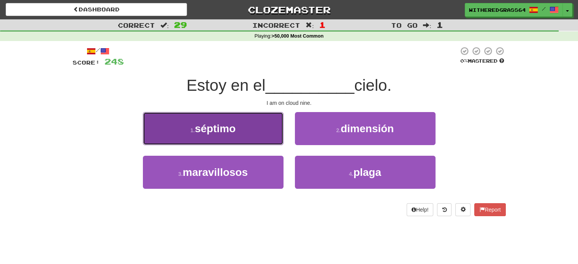
click at [255, 130] on button "1 . séptimo" at bounding box center [213, 128] width 141 height 33
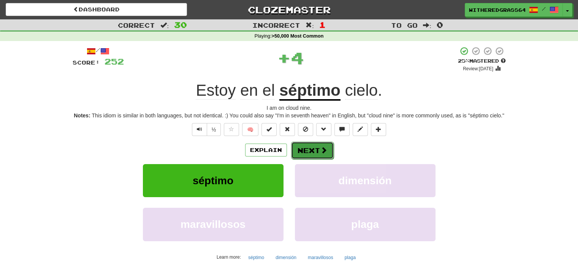
click at [304, 150] on button "Next" at bounding box center [312, 150] width 43 height 17
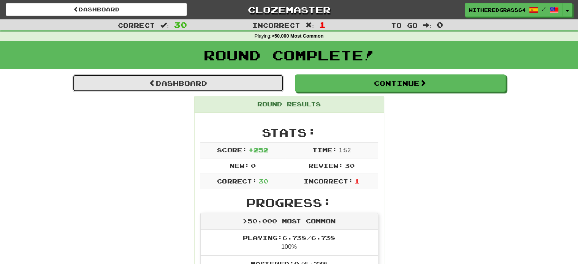
click at [231, 81] on link "Dashboard" at bounding box center [178, 82] width 211 height 17
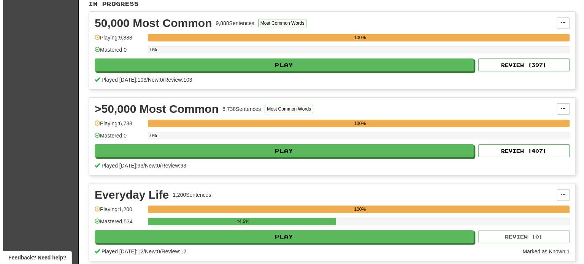
scroll to position [171, 0]
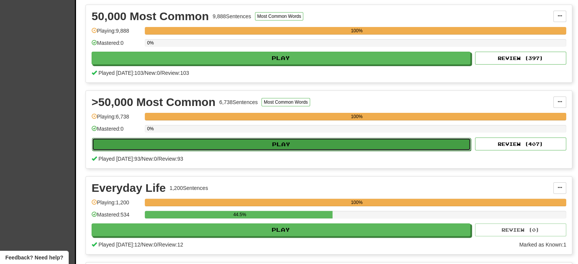
click at [298, 145] on button "Play" at bounding box center [281, 144] width 379 height 13
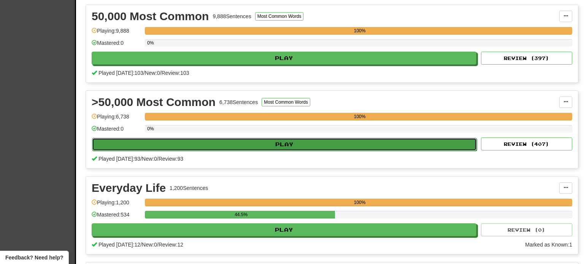
select select "**"
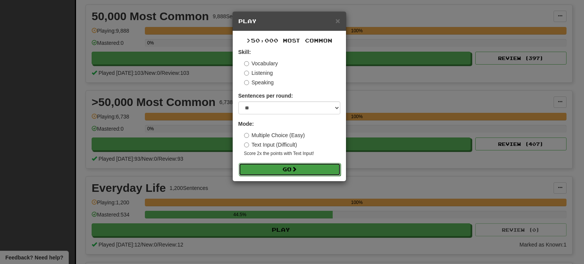
click at [293, 170] on span at bounding box center [293, 168] width 5 height 5
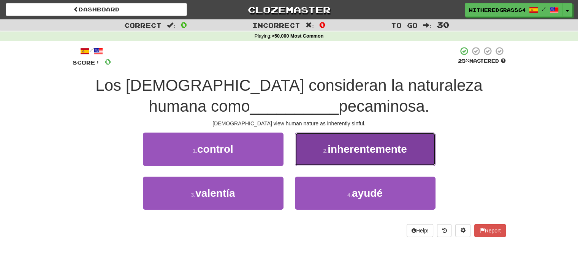
click at [337, 155] on span "inherentemente" at bounding box center [367, 149] width 79 height 12
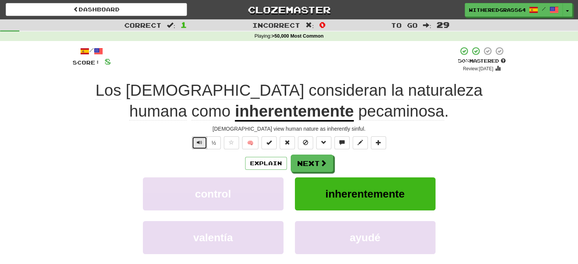
click at [204, 142] on button "Text-to-speech controls" at bounding box center [199, 142] width 15 height 13
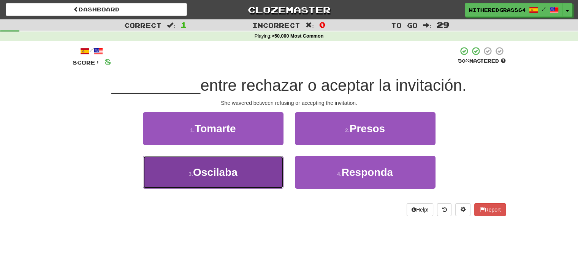
click at [281, 176] on button "3 . Oscilaba" at bounding box center [213, 172] width 141 height 33
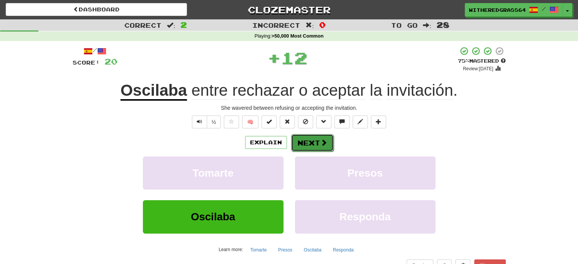
click at [322, 144] on span at bounding box center [323, 142] width 7 height 7
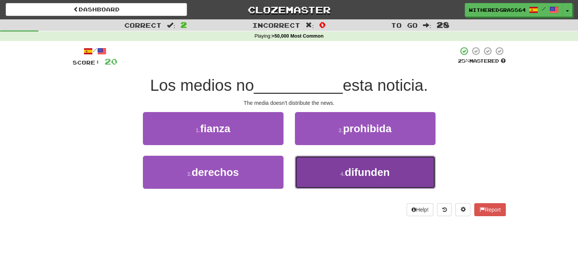
click at [341, 183] on button "4 . difunden" at bounding box center [365, 172] width 141 height 33
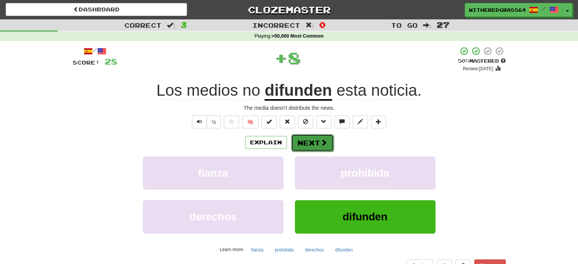
click at [310, 147] on button "Next" at bounding box center [312, 142] width 43 height 17
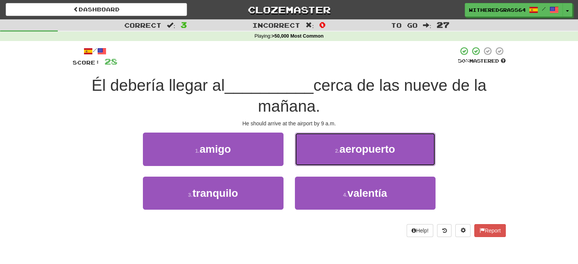
click at [310, 147] on button "2 . aeropuerto" at bounding box center [365, 149] width 141 height 33
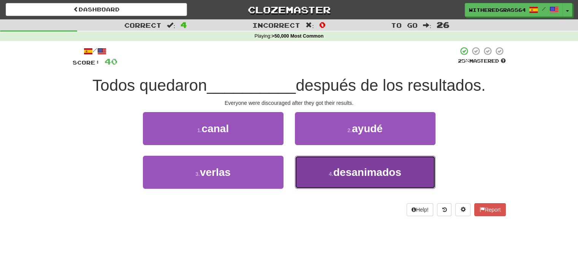
click at [315, 166] on button "4 . desanimados" at bounding box center [365, 172] width 141 height 33
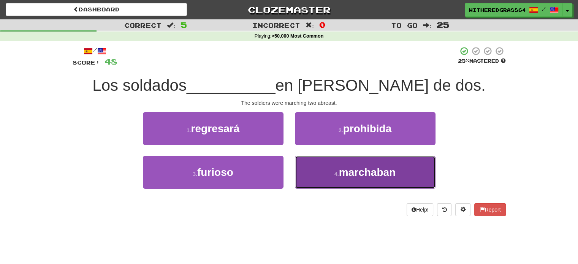
click at [317, 162] on button "4 . marchaban" at bounding box center [365, 172] width 141 height 33
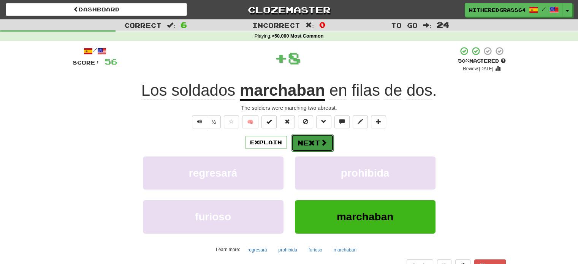
click at [304, 141] on button "Next" at bounding box center [312, 142] width 43 height 17
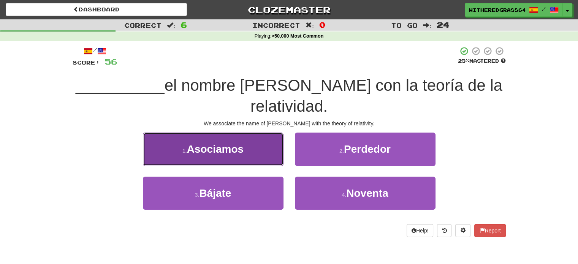
click at [255, 148] on button "1 . Asociamos" at bounding box center [213, 149] width 141 height 33
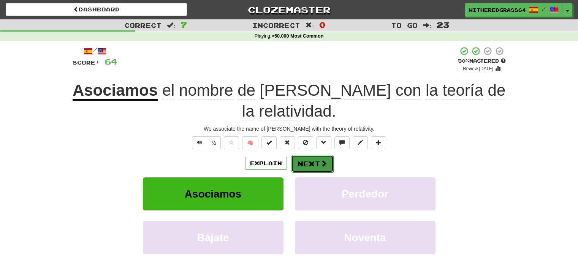
click at [308, 162] on button "Next" at bounding box center [312, 163] width 43 height 17
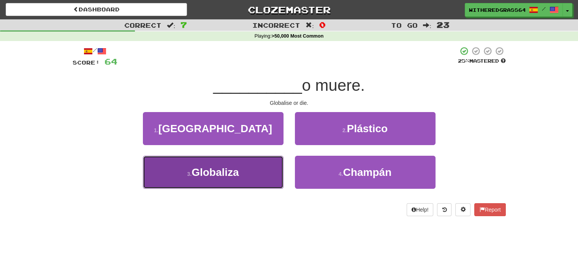
click at [255, 168] on button "3 . Globaliza" at bounding box center [213, 172] width 141 height 33
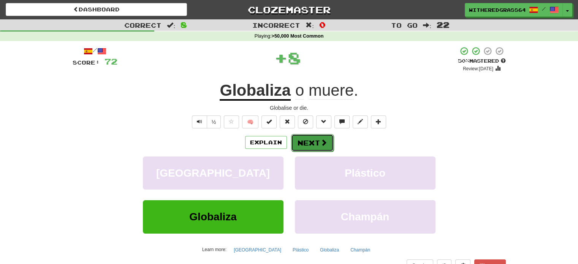
click at [304, 141] on button "Next" at bounding box center [312, 142] width 43 height 17
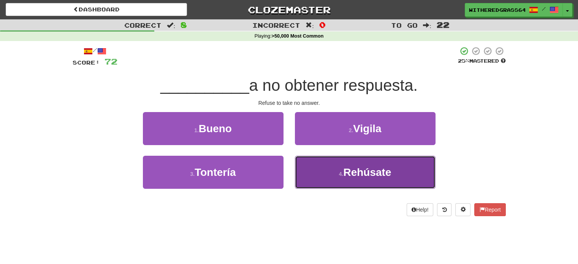
click at [318, 171] on button "4 . Rehúsate" at bounding box center [365, 172] width 141 height 33
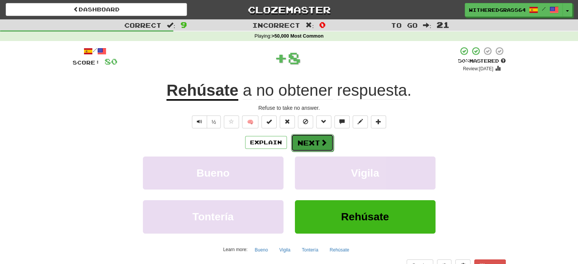
click at [315, 144] on button "Next" at bounding box center [312, 142] width 43 height 17
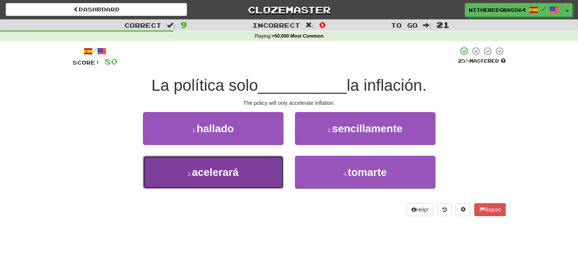
click at [263, 169] on button "3 . acelerará" at bounding box center [213, 172] width 141 height 33
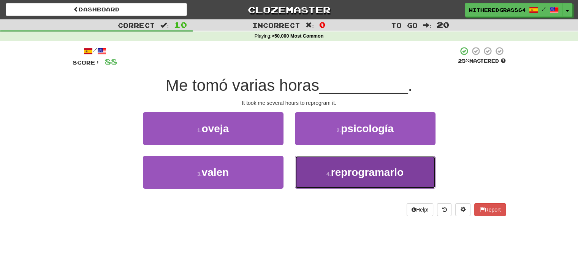
click at [318, 179] on button "4 . reprogramarlo" at bounding box center [365, 172] width 141 height 33
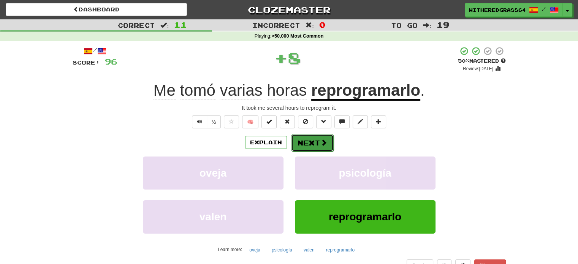
click at [304, 144] on button "Next" at bounding box center [312, 142] width 43 height 17
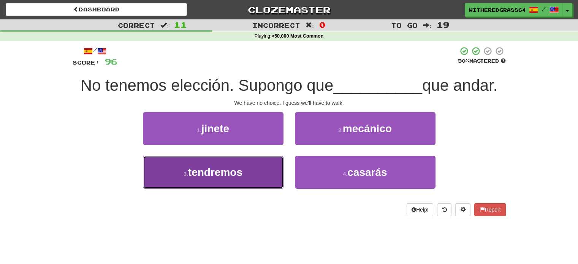
click at [261, 177] on button "3 . tendremos" at bounding box center [213, 172] width 141 height 33
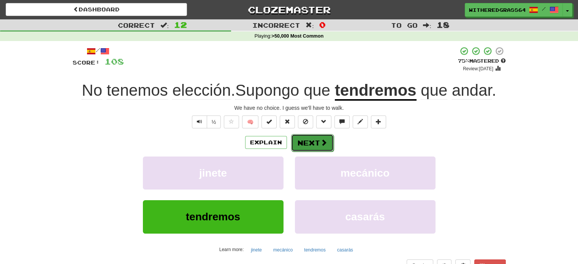
click at [305, 145] on button "Next" at bounding box center [312, 142] width 43 height 17
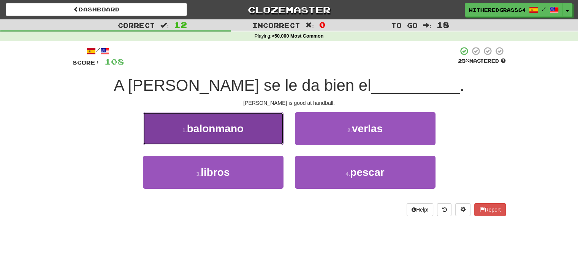
click at [269, 130] on button "1 . balonmano" at bounding box center [213, 128] width 141 height 33
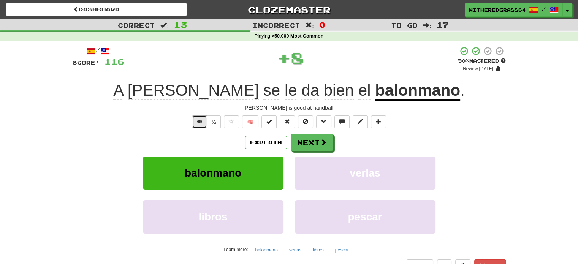
click at [196, 121] on button "Text-to-speech controls" at bounding box center [199, 122] width 15 height 13
click at [274, 146] on button "Explain" at bounding box center [266, 142] width 42 height 13
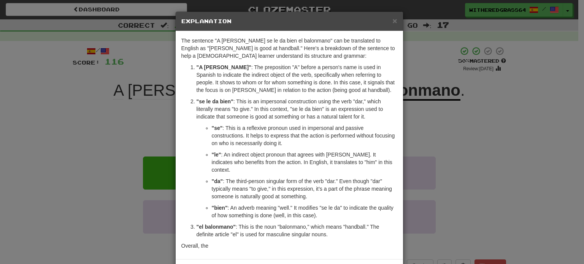
click at [472, 144] on div "× Explanation The sentence "A Tomás se le da bien el balonmano" can be translat…" at bounding box center [292, 132] width 584 height 264
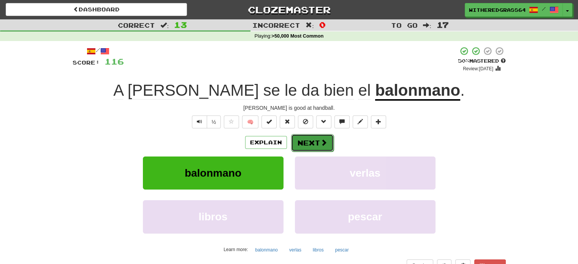
click at [309, 137] on button "Next" at bounding box center [312, 142] width 43 height 17
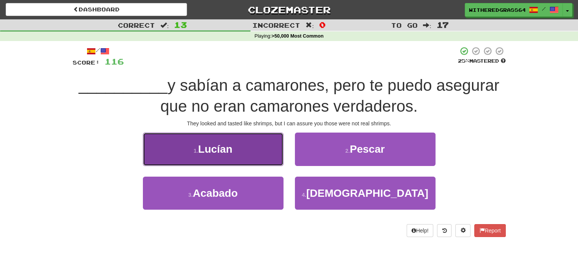
click at [266, 158] on button "1 . Lucían" at bounding box center [213, 149] width 141 height 33
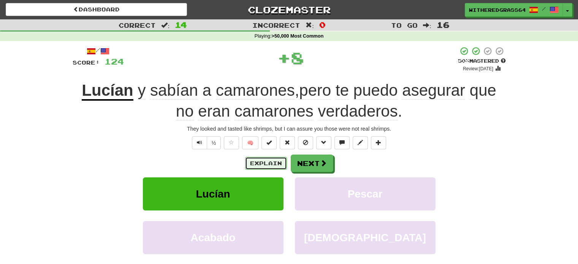
click at [259, 162] on button "Explain" at bounding box center [266, 163] width 42 height 13
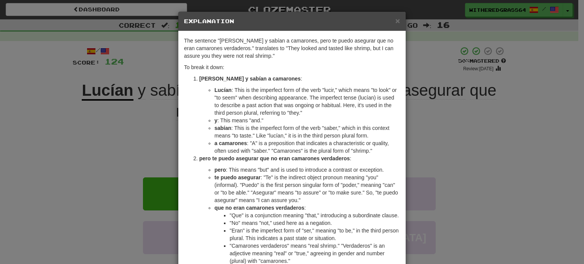
click at [477, 127] on div "× Explanation The sentence "Lucían y sabían a camarones, pero te puedo asegurar…" at bounding box center [292, 132] width 584 height 264
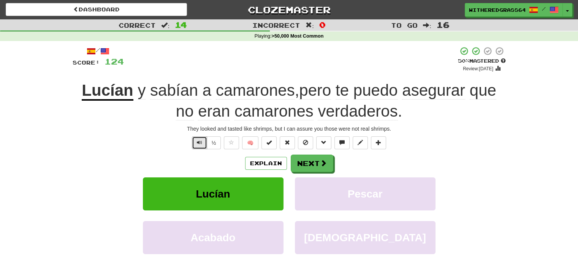
click at [199, 140] on span "Text-to-speech controls" at bounding box center [199, 142] width 5 height 5
click at [312, 165] on button "Next" at bounding box center [312, 163] width 43 height 17
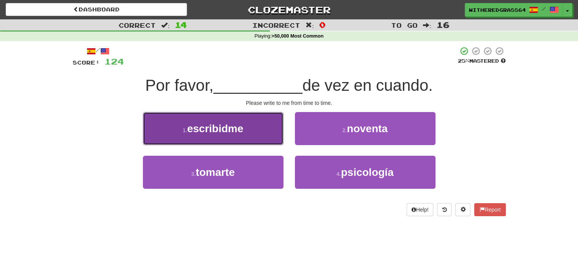
click at [274, 137] on button "1 . escribidme" at bounding box center [213, 128] width 141 height 33
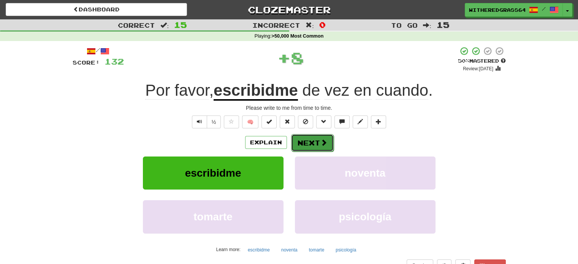
click at [324, 144] on span at bounding box center [323, 142] width 7 height 7
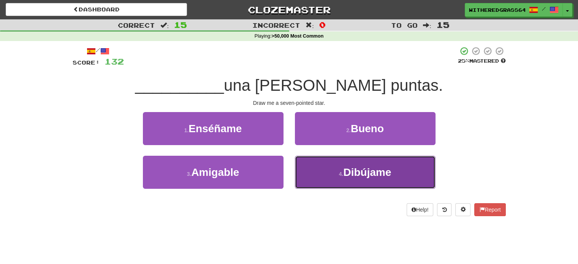
click at [306, 168] on button "4 . Dibújame" at bounding box center [365, 172] width 141 height 33
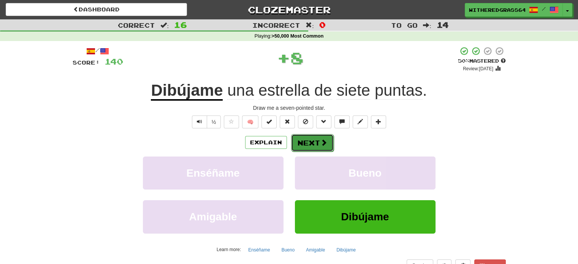
click at [309, 142] on button "Next" at bounding box center [312, 142] width 43 height 17
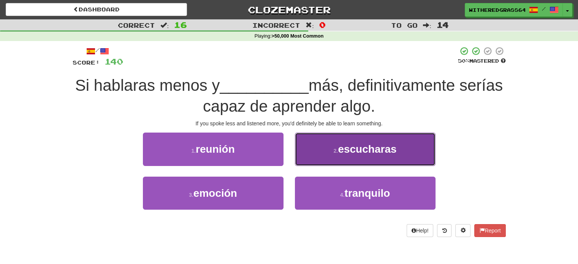
click at [314, 158] on button "2 . escucharas" at bounding box center [365, 149] width 141 height 33
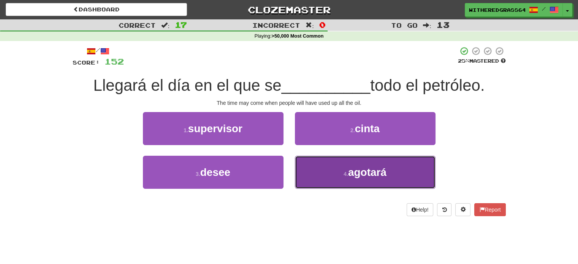
click at [319, 172] on button "4 . agotará" at bounding box center [365, 172] width 141 height 33
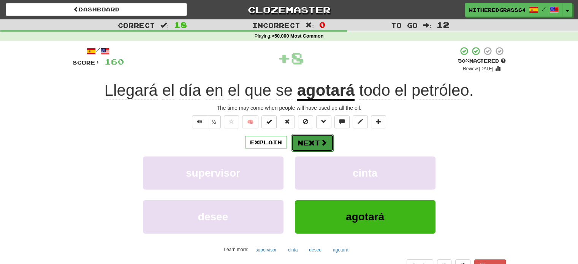
click at [312, 144] on button "Next" at bounding box center [312, 142] width 43 height 17
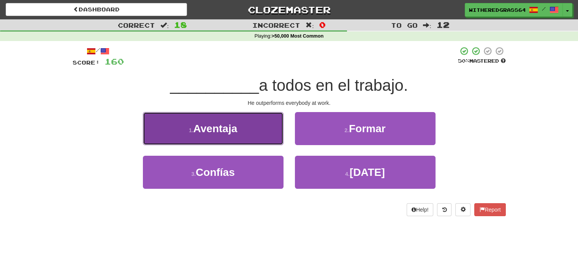
click at [266, 128] on button "1 . Aventaja" at bounding box center [213, 128] width 141 height 33
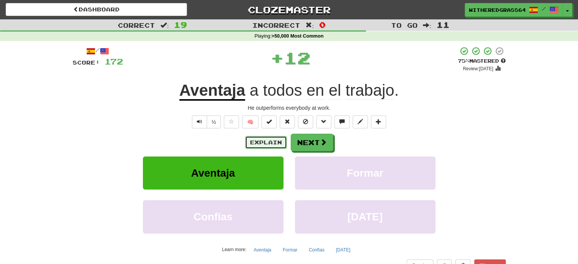
click at [276, 140] on button "Explain" at bounding box center [266, 142] width 42 height 13
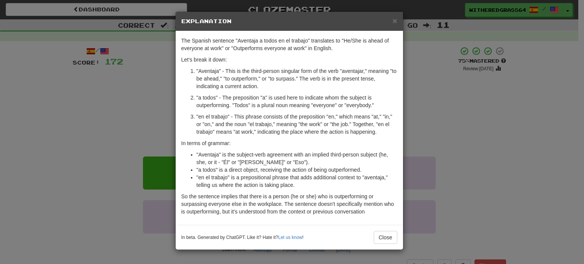
click at [93, 117] on div "× Explanation The Spanish sentence "Aventaja a todos en el trabajo" translates …" at bounding box center [292, 132] width 584 height 264
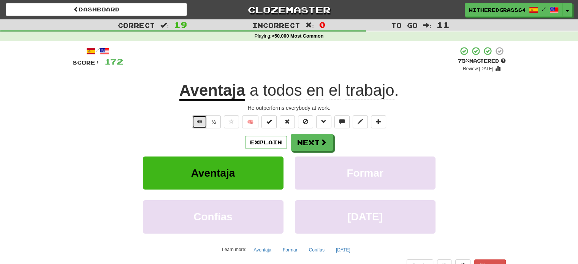
click at [196, 123] on button "Text-to-speech controls" at bounding box center [199, 122] width 15 height 13
click at [303, 146] on button "Next" at bounding box center [312, 142] width 43 height 17
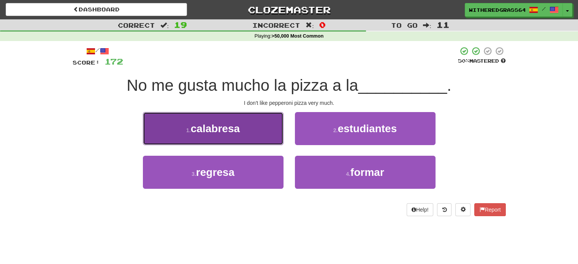
click at [261, 126] on button "1 . calabresa" at bounding box center [213, 128] width 141 height 33
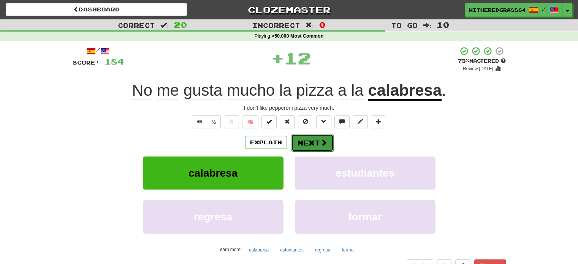
click at [310, 142] on button "Next" at bounding box center [312, 142] width 43 height 17
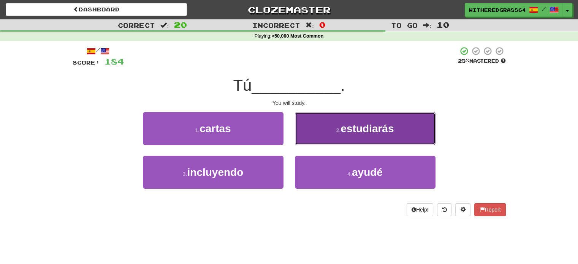
click at [317, 140] on button "2 . estudiarás" at bounding box center [365, 128] width 141 height 33
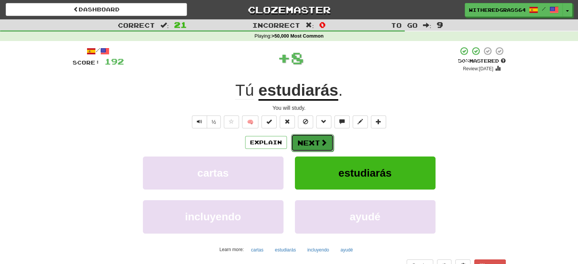
click at [318, 144] on button "Next" at bounding box center [312, 142] width 43 height 17
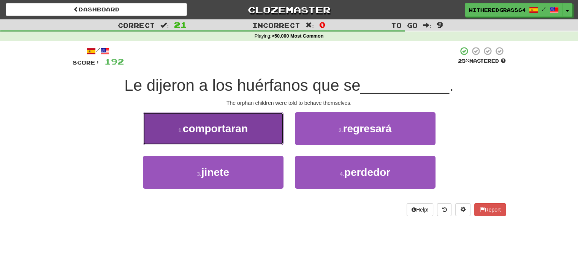
click at [274, 132] on button "1 . comportaran" at bounding box center [213, 128] width 141 height 33
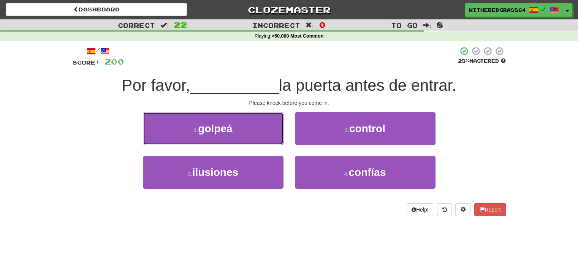
click at [274, 132] on button "1 . golpeá" at bounding box center [213, 128] width 141 height 33
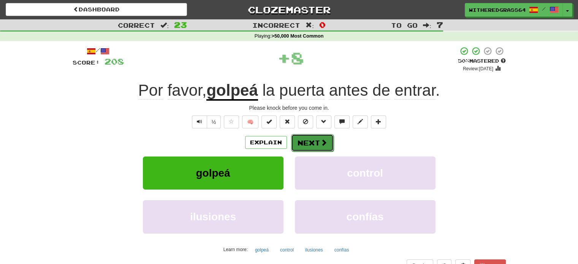
click at [313, 147] on button "Next" at bounding box center [312, 142] width 43 height 17
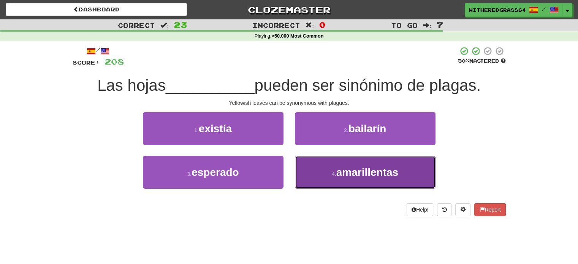
click at [315, 172] on button "4 . amarillentas" at bounding box center [365, 172] width 141 height 33
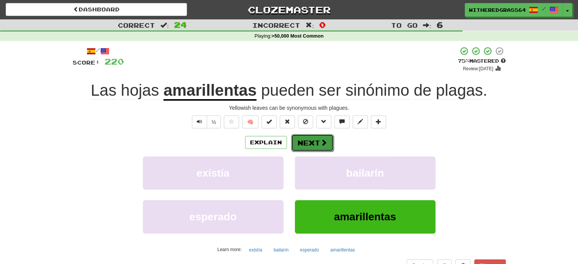
click at [305, 146] on button "Next" at bounding box center [312, 142] width 43 height 17
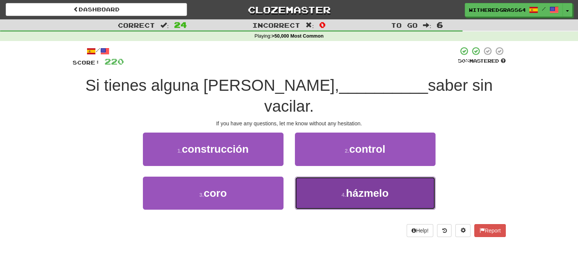
click at [328, 177] on button "4 . házmelo" at bounding box center [365, 193] width 141 height 33
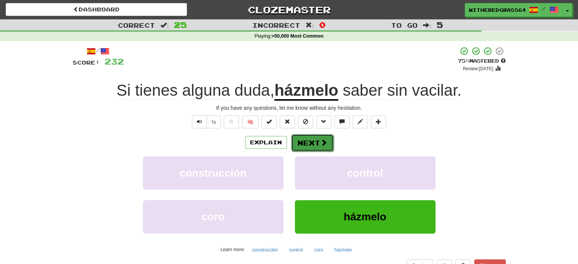
click at [316, 141] on button "Next" at bounding box center [312, 142] width 43 height 17
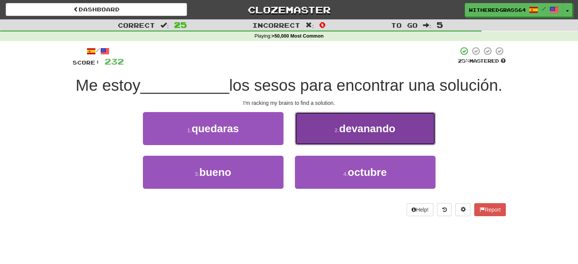
click at [324, 145] on button "2 . devanando" at bounding box center [365, 128] width 141 height 33
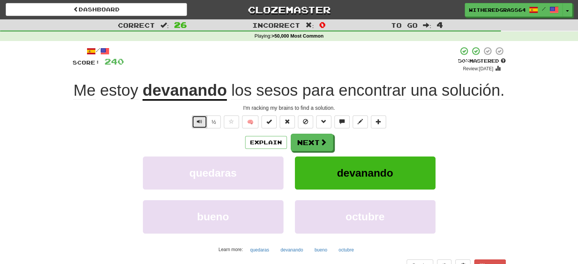
click at [199, 126] on button "Text-to-speech controls" at bounding box center [199, 122] width 15 height 13
click at [303, 146] on button "Next" at bounding box center [312, 142] width 43 height 17
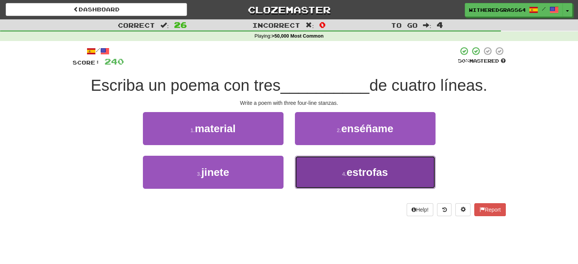
click at [326, 179] on button "4 . estrofas" at bounding box center [365, 172] width 141 height 33
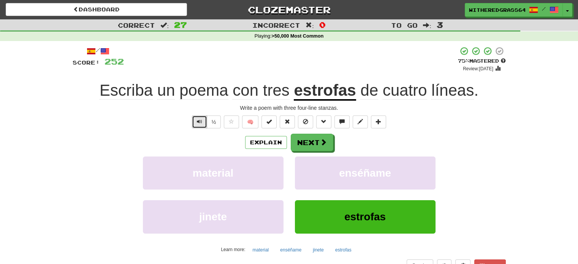
click at [200, 122] on span "Text-to-speech controls" at bounding box center [199, 121] width 5 height 5
click at [302, 146] on button "Next" at bounding box center [312, 142] width 43 height 17
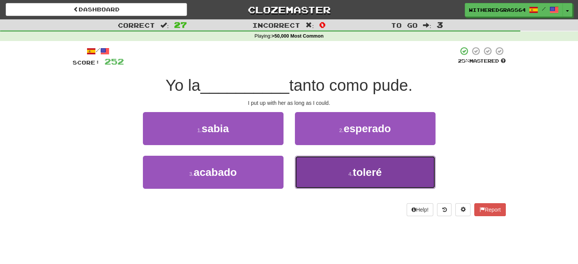
click at [310, 171] on button "4 . toleré" at bounding box center [365, 172] width 141 height 33
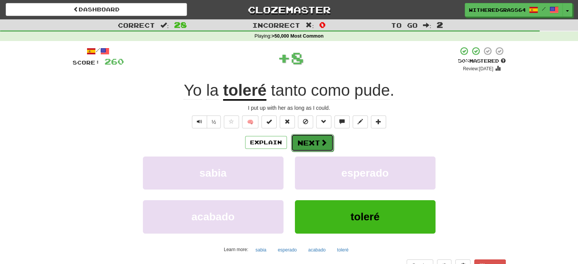
click at [306, 140] on button "Next" at bounding box center [312, 142] width 43 height 17
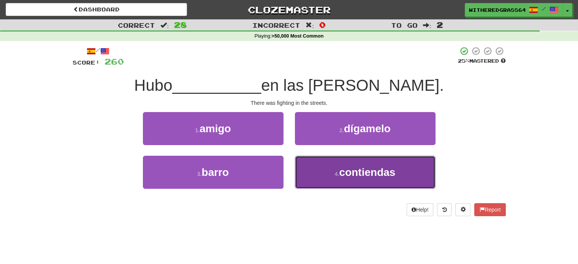
click at [309, 179] on button "4 . contiendas" at bounding box center [365, 172] width 141 height 33
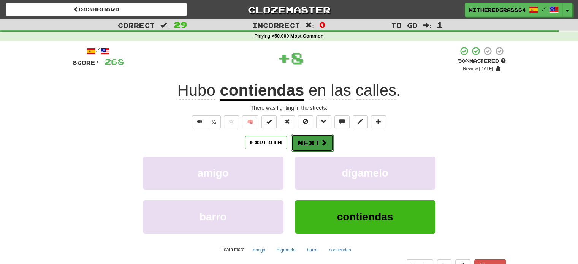
click at [307, 146] on button "Next" at bounding box center [312, 142] width 43 height 17
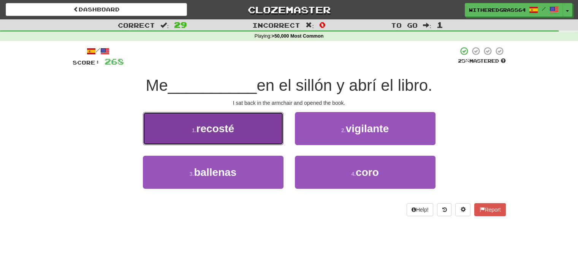
click at [268, 131] on button "1 . recosté" at bounding box center [213, 128] width 141 height 33
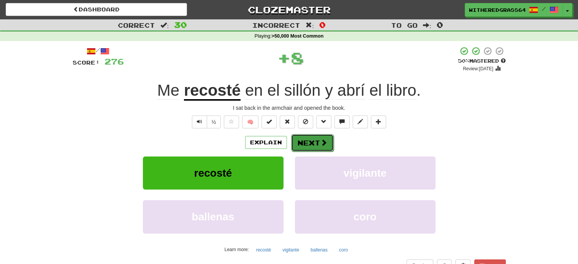
click at [321, 146] on button "Next" at bounding box center [312, 142] width 43 height 17
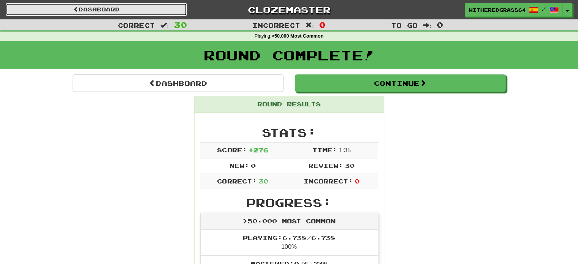
click at [155, 10] on link "Dashboard" at bounding box center [96, 9] width 181 height 13
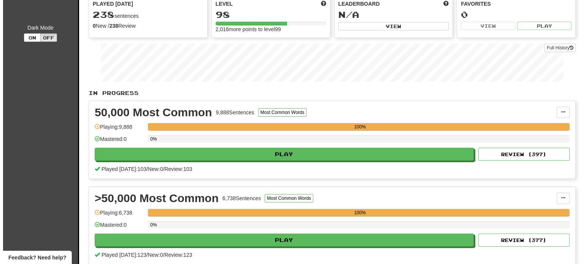
scroll to position [79, 0]
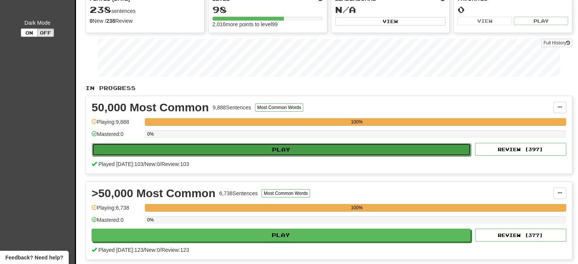
click at [414, 146] on button "Play" at bounding box center [281, 149] width 379 height 13
select select "**"
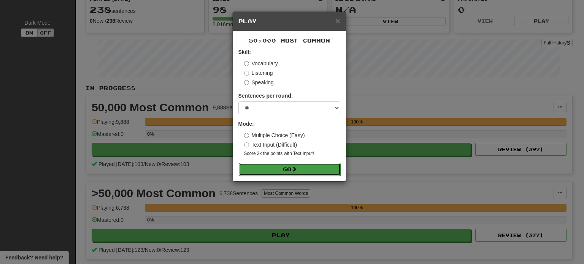
click at [304, 167] on button "Go" at bounding box center [290, 169] width 102 height 13
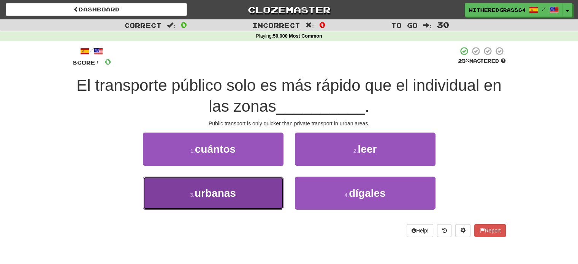
click at [259, 193] on button "3 . urbanas" at bounding box center [213, 193] width 141 height 33
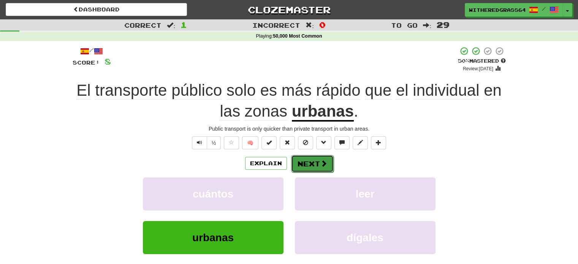
click at [310, 168] on button "Next" at bounding box center [312, 163] width 43 height 17
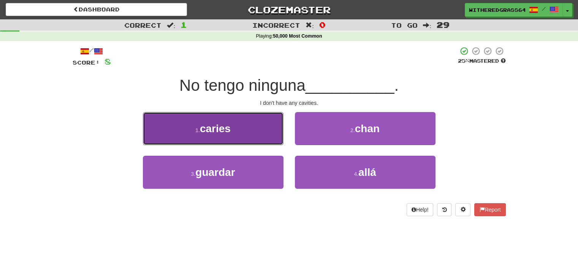
click at [268, 139] on button "1 . caries" at bounding box center [213, 128] width 141 height 33
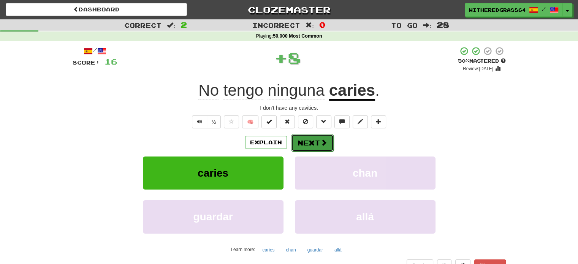
click at [307, 141] on button "Next" at bounding box center [312, 142] width 43 height 17
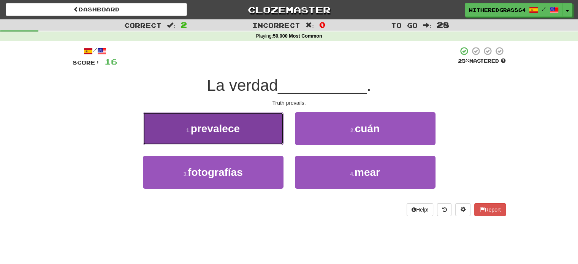
click at [262, 141] on button "1 . prevalece" at bounding box center [213, 128] width 141 height 33
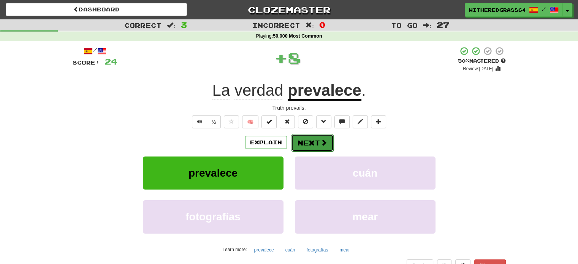
click at [299, 144] on button "Next" at bounding box center [312, 142] width 43 height 17
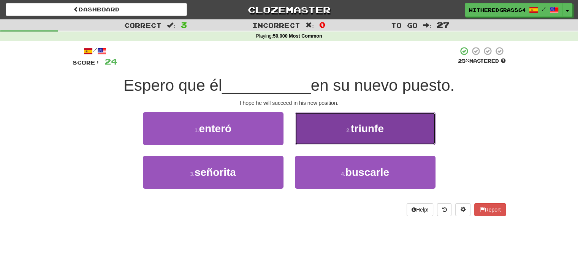
click at [340, 126] on button "2 . [GEOGRAPHIC_DATA]" at bounding box center [365, 128] width 141 height 33
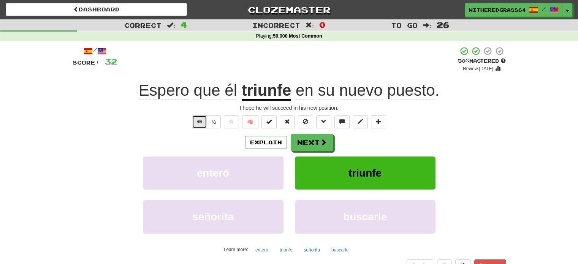
click at [201, 120] on span "Text-to-speech controls" at bounding box center [199, 121] width 5 height 5
click at [204, 124] on button "Text-to-speech controls" at bounding box center [199, 122] width 15 height 13
click at [316, 142] on button "Next" at bounding box center [312, 142] width 43 height 17
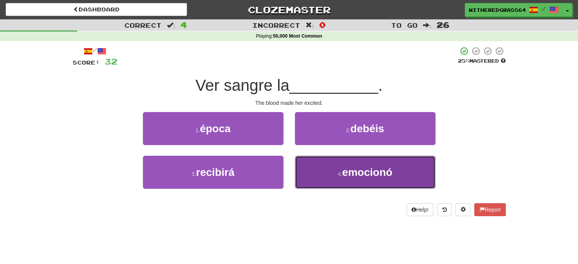
click at [310, 169] on button "4 . emocionó" at bounding box center [365, 172] width 141 height 33
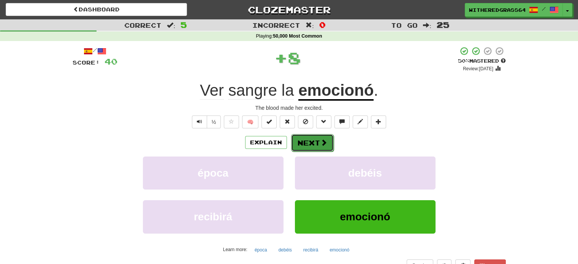
click at [309, 144] on button "Next" at bounding box center [312, 142] width 43 height 17
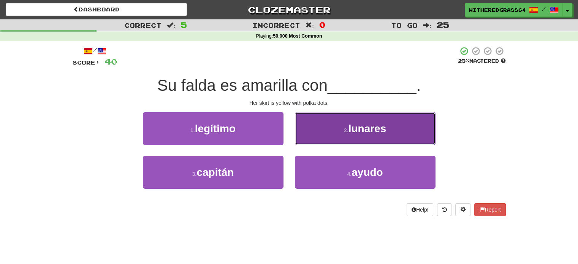
click at [334, 132] on button "2 . lunares" at bounding box center [365, 128] width 141 height 33
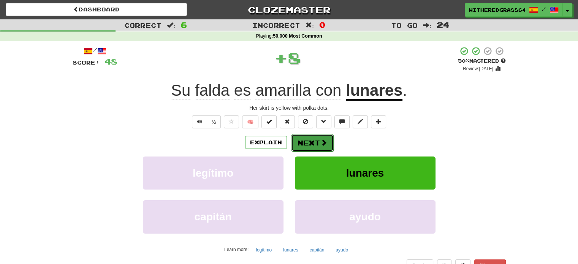
click at [322, 142] on span at bounding box center [323, 142] width 7 height 7
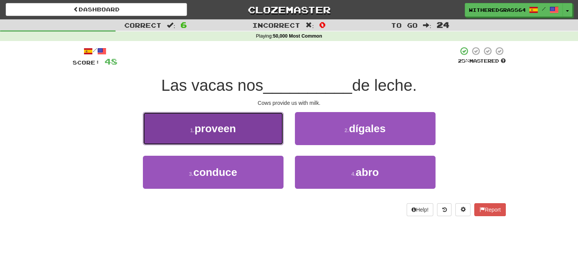
click at [268, 133] on button "1 . proveen" at bounding box center [213, 128] width 141 height 33
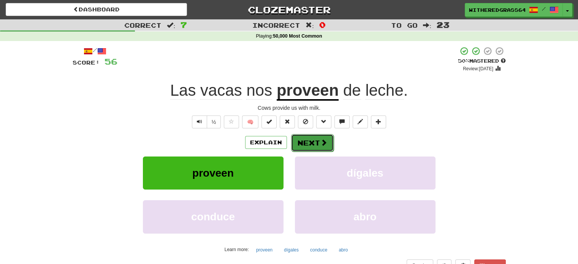
click at [318, 146] on button "Next" at bounding box center [312, 142] width 43 height 17
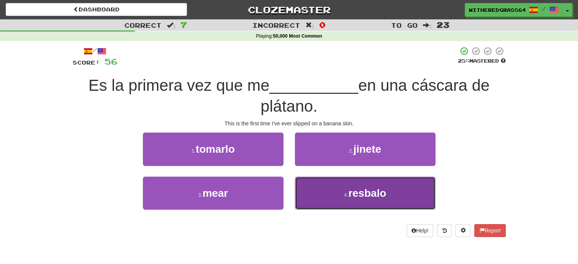
click at [333, 190] on button "4 . resbalo" at bounding box center [365, 193] width 141 height 33
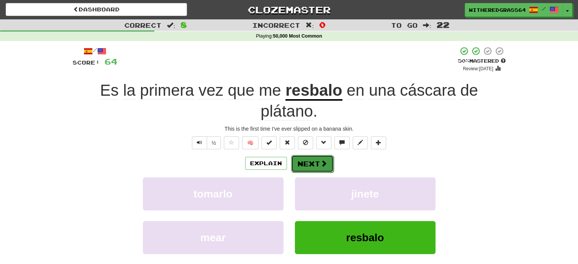
click at [318, 168] on button "Next" at bounding box center [312, 163] width 43 height 17
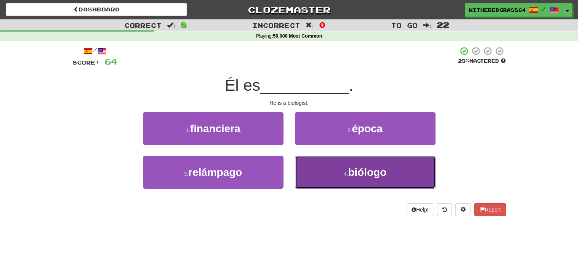
click at [345, 179] on button "4 . biólogo" at bounding box center [365, 172] width 141 height 33
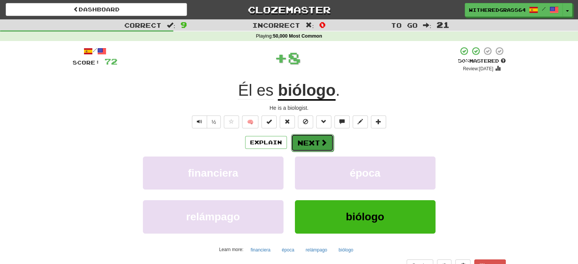
click at [322, 144] on span at bounding box center [323, 142] width 7 height 7
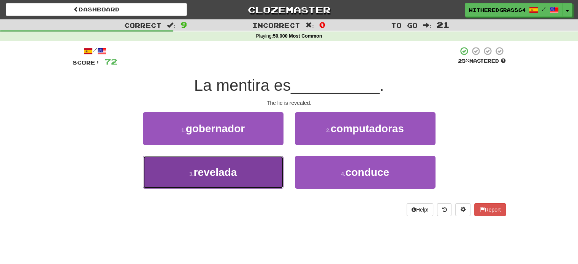
click at [265, 168] on button "3 . revelada" at bounding box center [213, 172] width 141 height 33
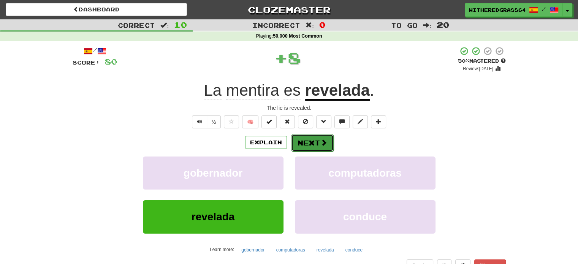
click at [323, 142] on span at bounding box center [323, 142] width 7 height 7
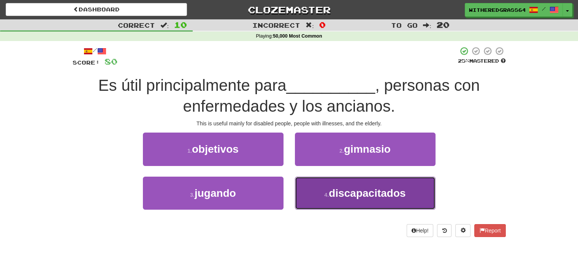
click at [319, 190] on button "4 . discapacitados" at bounding box center [365, 193] width 141 height 33
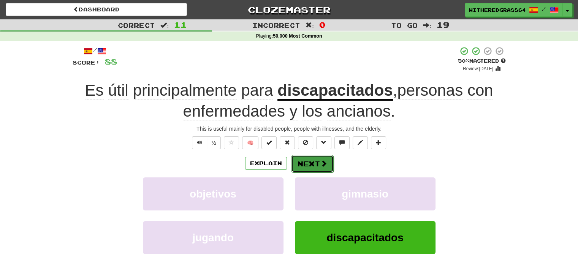
click at [321, 168] on button "Next" at bounding box center [312, 163] width 43 height 17
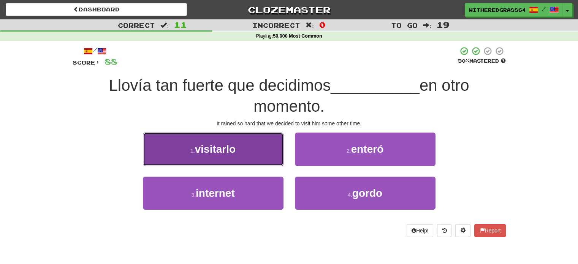
click at [250, 163] on button "1 . visitarlo" at bounding box center [213, 149] width 141 height 33
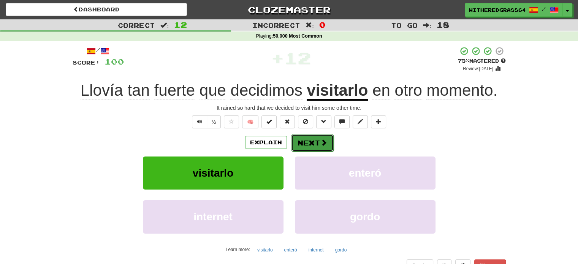
click at [314, 141] on button "Next" at bounding box center [312, 142] width 43 height 17
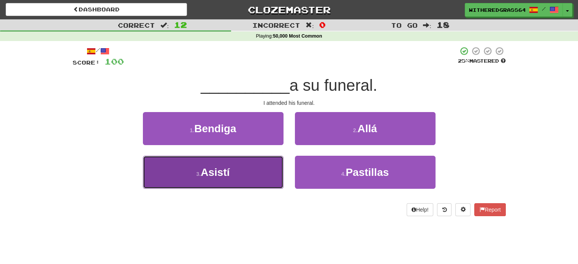
click at [259, 168] on button "3 . Asistí" at bounding box center [213, 172] width 141 height 33
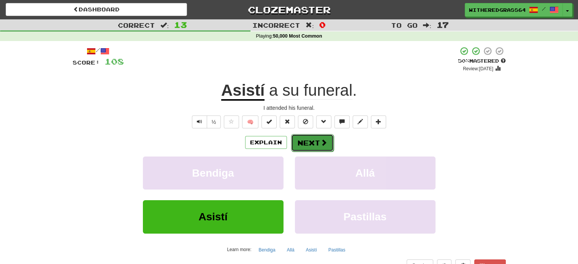
click at [310, 138] on button "Next" at bounding box center [312, 142] width 43 height 17
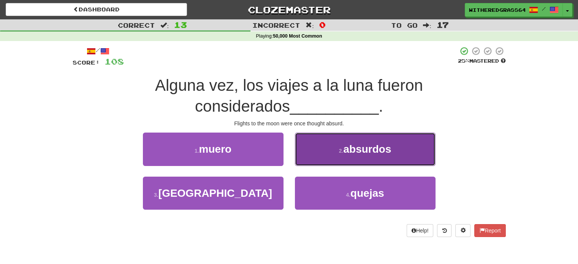
click at [336, 139] on button "2 . absurdos" at bounding box center [365, 149] width 141 height 33
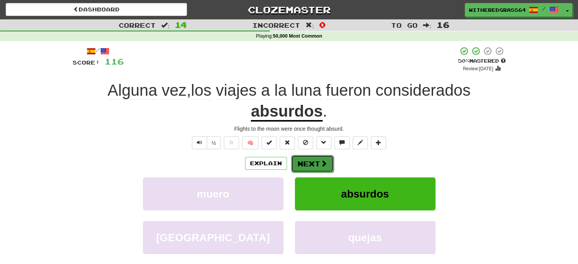
click at [321, 165] on span at bounding box center [323, 163] width 7 height 7
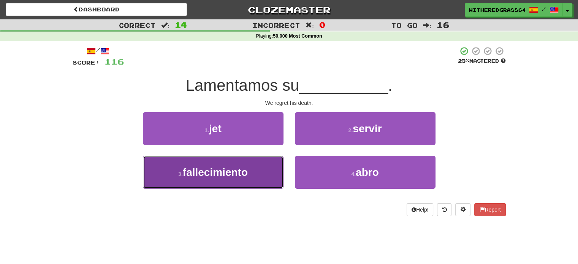
click at [265, 168] on button "3 . fallecimiento" at bounding box center [213, 172] width 141 height 33
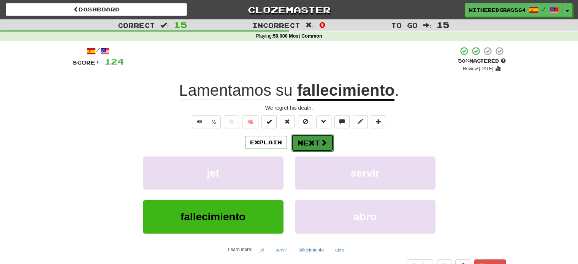
click at [315, 141] on button "Next" at bounding box center [312, 142] width 43 height 17
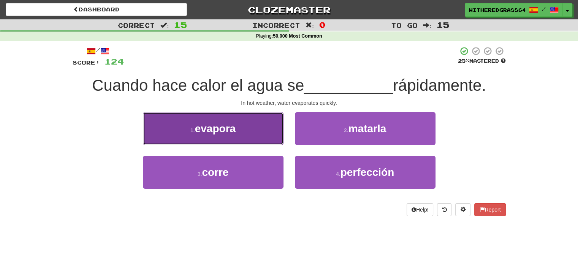
click at [256, 132] on button "1 . evapora" at bounding box center [213, 128] width 141 height 33
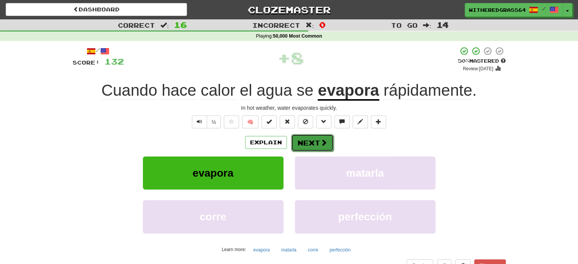
click at [314, 142] on button "Next" at bounding box center [312, 142] width 43 height 17
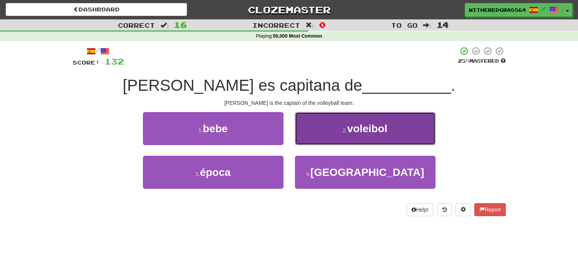
click at [307, 142] on button "2 . voleibol" at bounding box center [365, 128] width 141 height 33
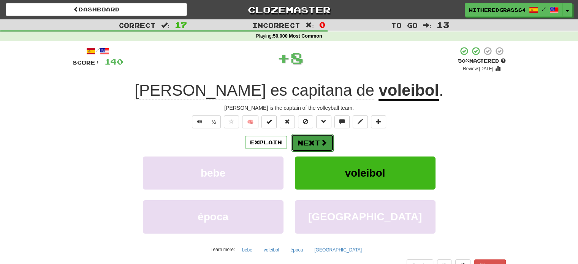
click at [312, 143] on button "Next" at bounding box center [312, 142] width 43 height 17
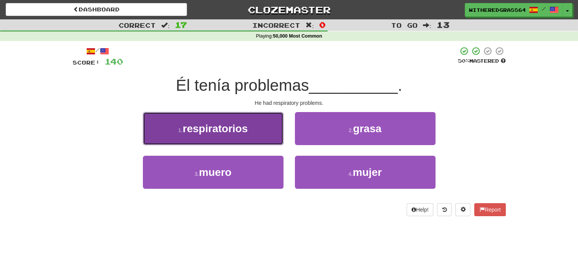
click at [252, 134] on button "1 . respiratorios" at bounding box center [213, 128] width 141 height 33
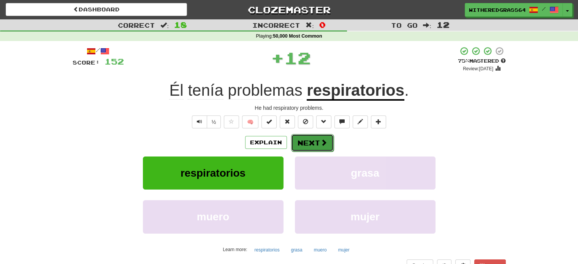
click at [318, 146] on button "Next" at bounding box center [312, 142] width 43 height 17
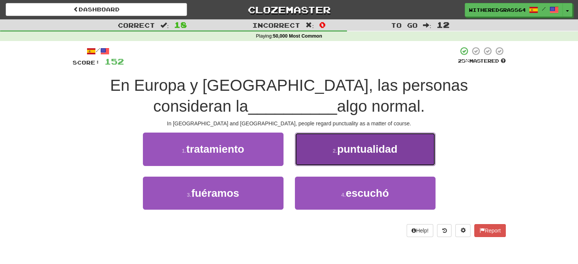
click at [327, 152] on button "2 . puntualidad" at bounding box center [365, 149] width 141 height 33
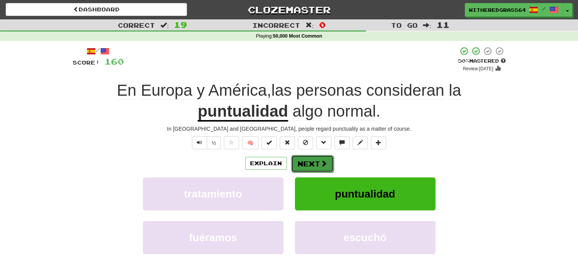
click at [312, 165] on button "Next" at bounding box center [312, 163] width 43 height 17
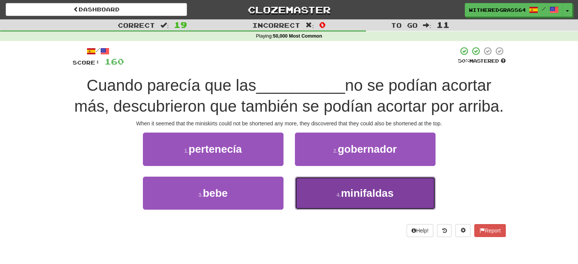
click at [331, 192] on button "4 . minifaldas" at bounding box center [365, 193] width 141 height 33
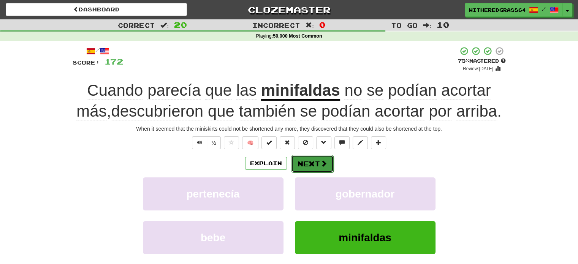
click at [318, 162] on button "Next" at bounding box center [312, 163] width 43 height 17
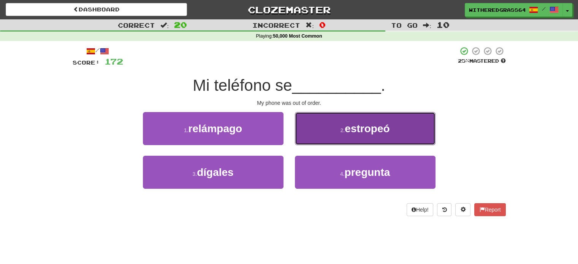
click at [316, 143] on button "2 . estropeó" at bounding box center [365, 128] width 141 height 33
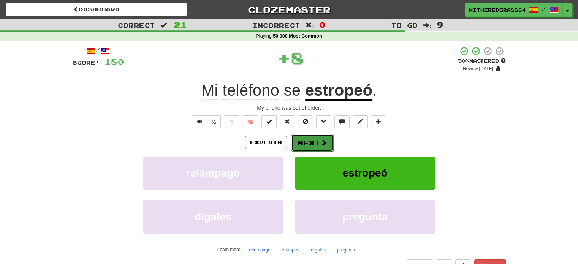
click at [308, 142] on button "Next" at bounding box center [312, 142] width 43 height 17
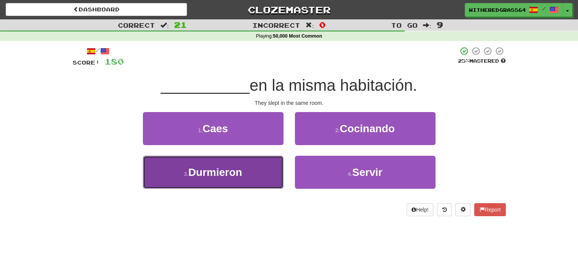
click at [263, 168] on button "3 . [GEOGRAPHIC_DATA]" at bounding box center [213, 172] width 141 height 33
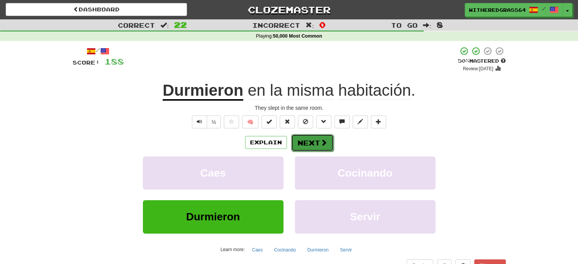
click at [309, 147] on button "Next" at bounding box center [312, 142] width 43 height 17
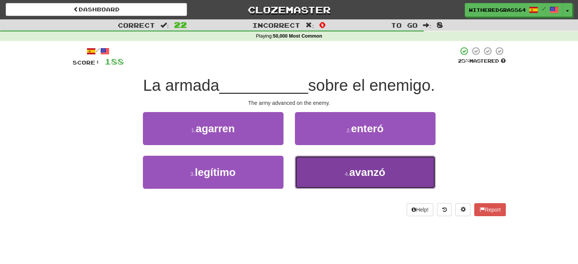
click at [316, 170] on button "4 . avanzó" at bounding box center [365, 172] width 141 height 33
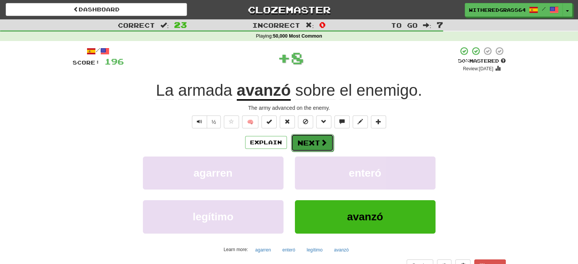
click at [305, 143] on button "Next" at bounding box center [312, 142] width 43 height 17
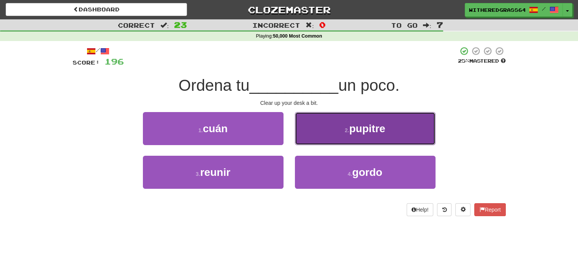
click at [319, 135] on button "2 . pupitre" at bounding box center [365, 128] width 141 height 33
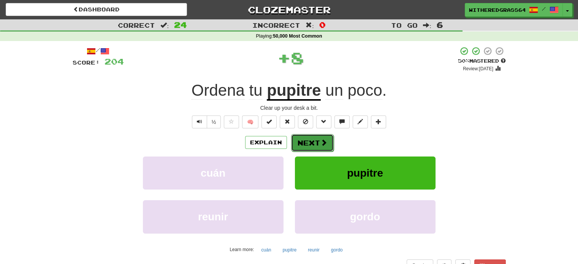
click at [319, 142] on button "Next" at bounding box center [312, 142] width 43 height 17
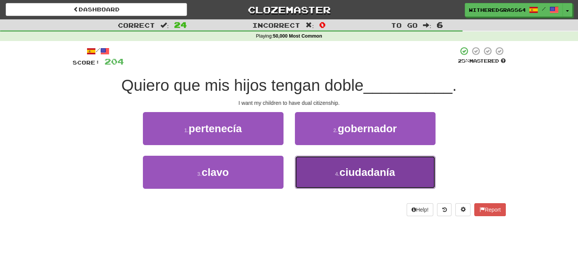
click at [330, 169] on button "4 . ciudadanía" at bounding box center [365, 172] width 141 height 33
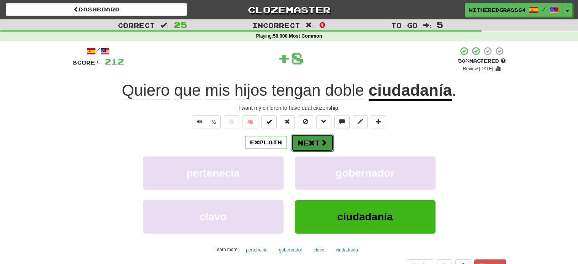
click at [307, 142] on button "Next" at bounding box center [312, 142] width 43 height 17
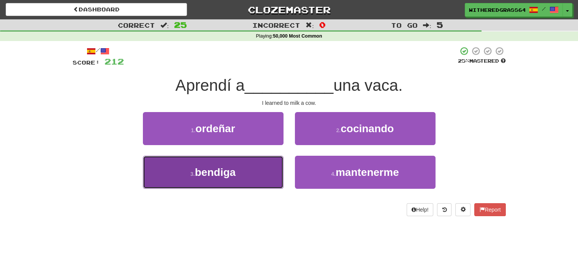
click at [260, 179] on button "3 . [GEOGRAPHIC_DATA]" at bounding box center [213, 172] width 141 height 33
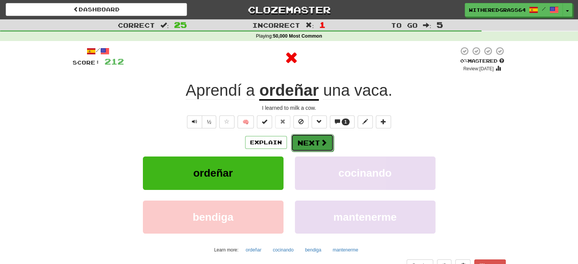
click at [313, 138] on button "Next" at bounding box center [312, 142] width 43 height 17
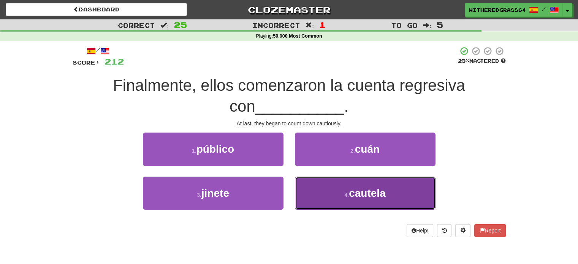
click at [327, 204] on button "4 . [GEOGRAPHIC_DATA]" at bounding box center [365, 193] width 141 height 33
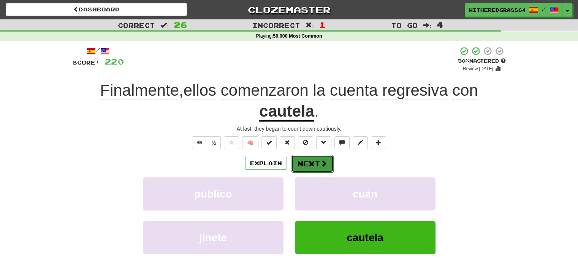
click at [319, 162] on button "Next" at bounding box center [312, 163] width 43 height 17
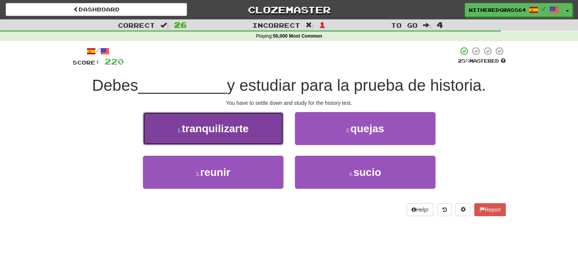
click at [264, 134] on button "1 . tranquilizarte" at bounding box center [213, 128] width 141 height 33
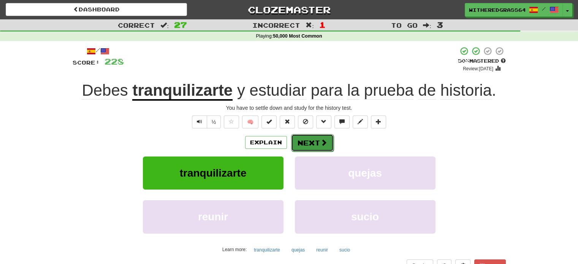
click at [307, 144] on button "Next" at bounding box center [312, 142] width 43 height 17
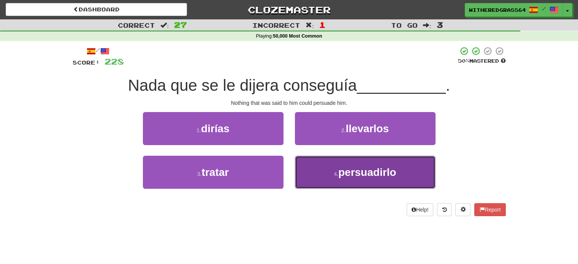
click at [337, 180] on button "4 . persuadirlo" at bounding box center [365, 172] width 141 height 33
